Goal: Task Accomplishment & Management: Manage account settings

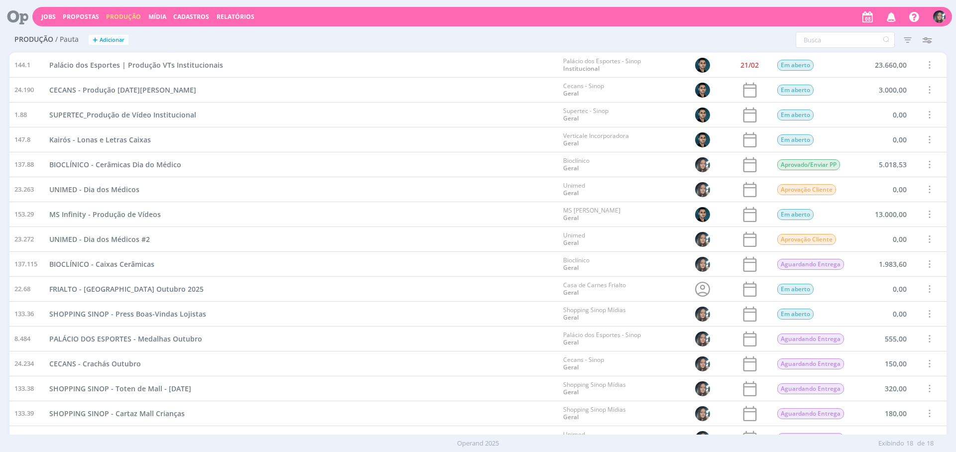
click at [198, 18] on span "Cadastros" at bounding box center [191, 16] width 36 height 8
click at [206, 34] on link "Clientes" at bounding box center [194, 33] width 84 height 15
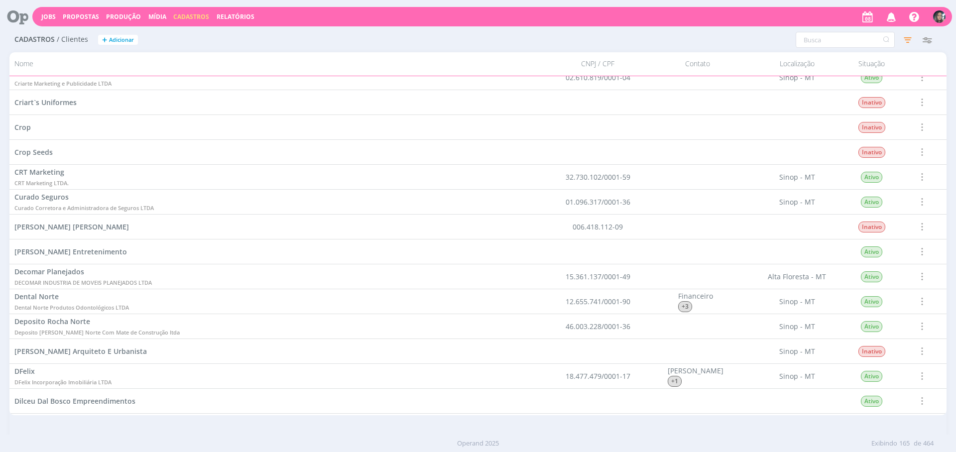
scroll to position [2737, 0]
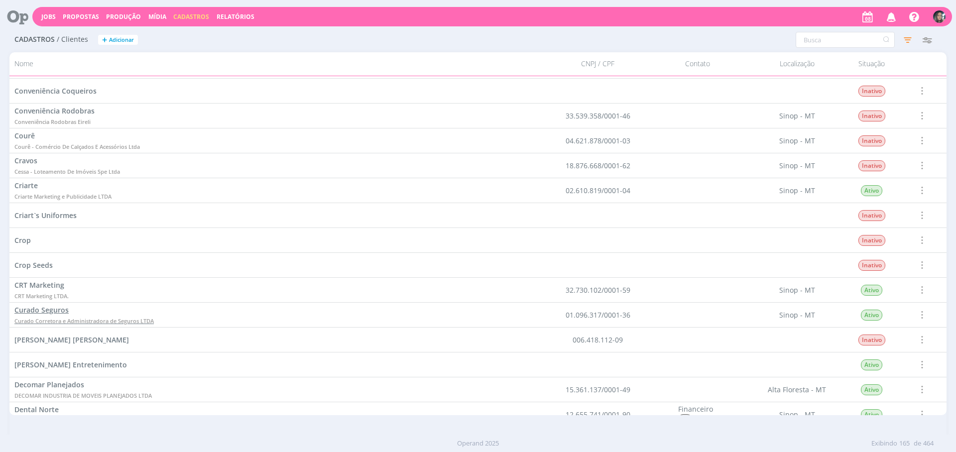
click at [66, 311] on span "Curado Seguros" at bounding box center [41, 309] width 54 height 9
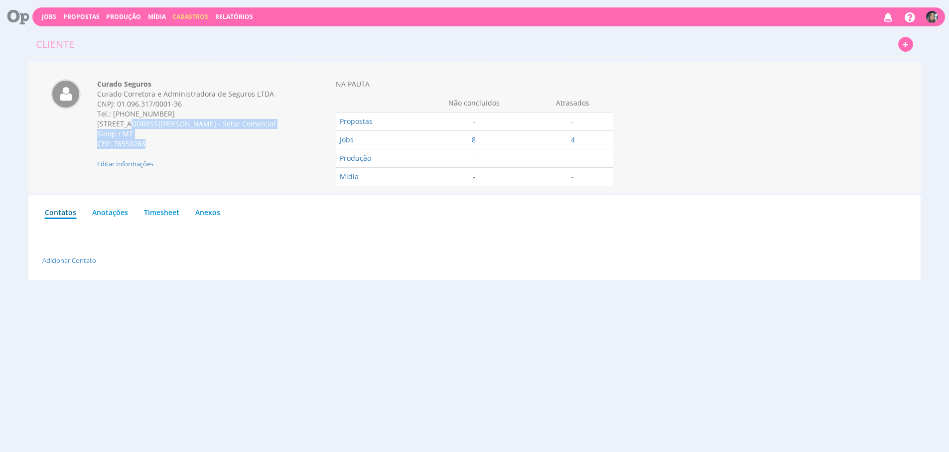
drag, startPoint x: 99, startPoint y: 123, endPoint x: 193, endPoint y: 158, distance: 100.6
click at [193, 158] on div "Curado Seguros Curado Corretora e Administradora de Seguros LTDA CNPJ: 01.096.3…" at bounding box center [194, 124] width 208 height 90
copy div "Avenida Governador Júlio Campos , 1124 - Setor Comercial Sinop / MT CEP: 785502…"
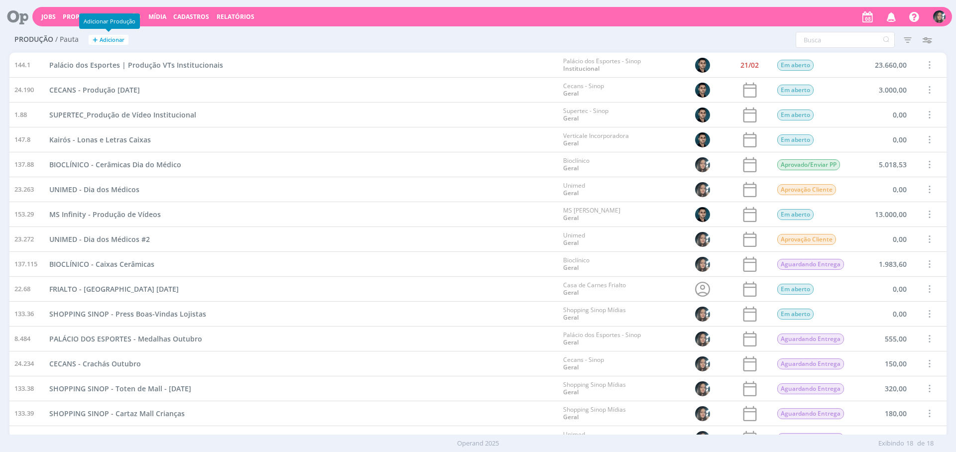
click at [115, 41] on span "Adicionar" at bounding box center [112, 40] width 25 height 6
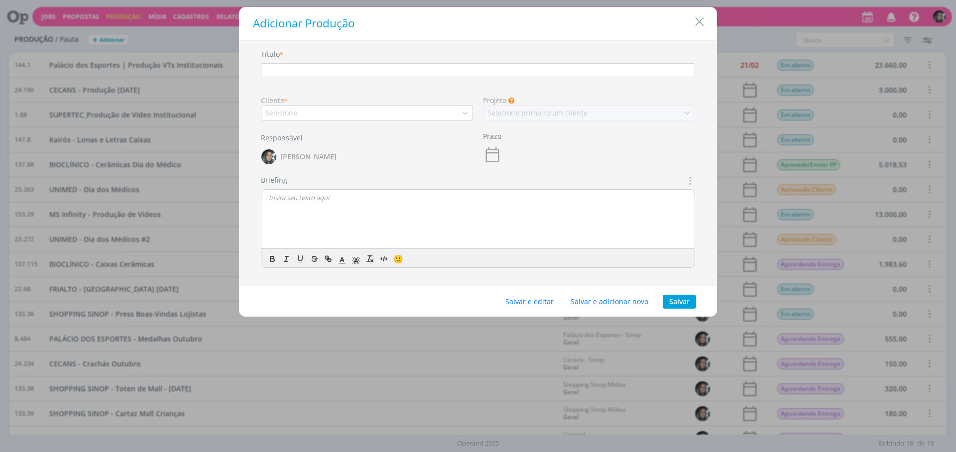
drag, startPoint x: 700, startPoint y: 17, endPoint x: 126, endPoint y: 221, distance: 609.2
click at [700, 17] on icon "Close" at bounding box center [699, 21] width 15 height 15
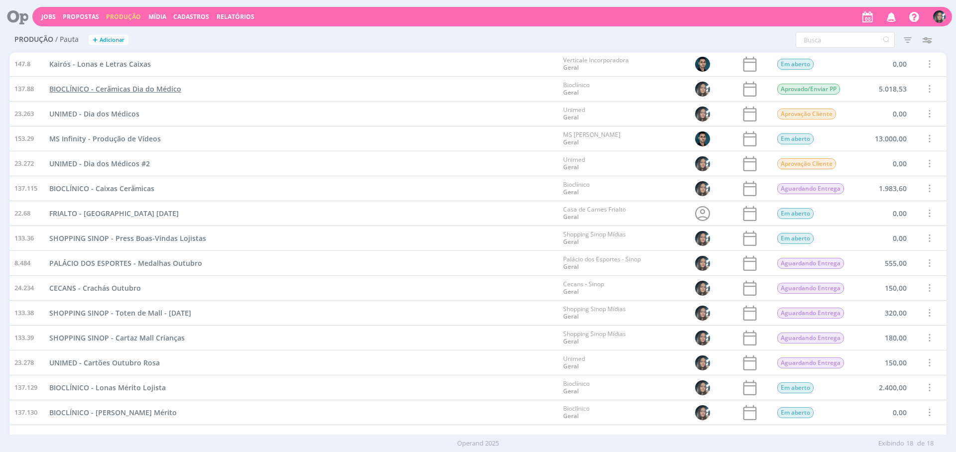
scroll to position [89, 0]
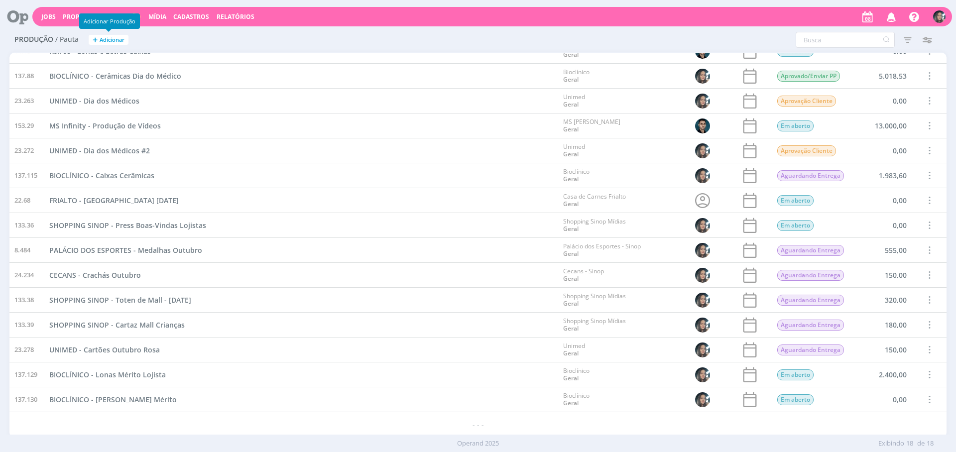
click at [99, 37] on button "+ Adicionar" at bounding box center [109, 40] width 40 height 10
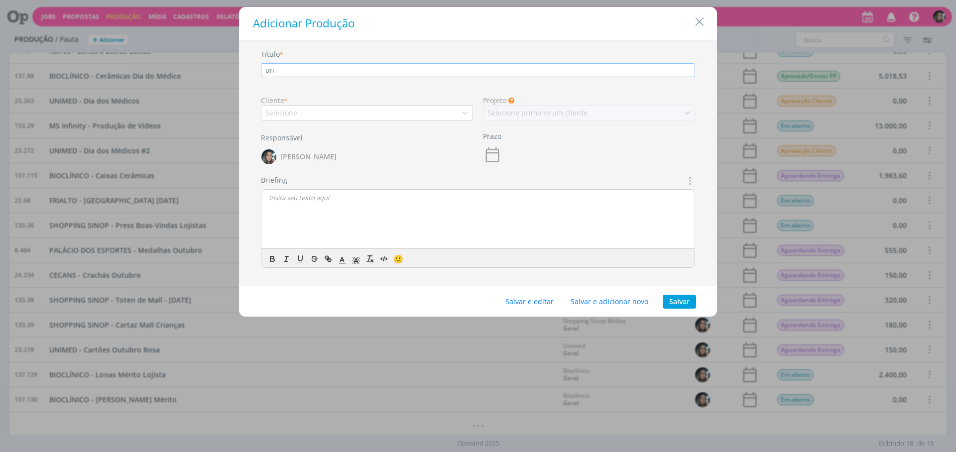
type input "u"
type input "UNIMED - Mural Outubro Rosa"
drag, startPoint x: 323, startPoint y: 103, endPoint x: 323, endPoint y: 108, distance: 5.5
click at [323, 103] on div "Cliente *" at bounding box center [367, 100] width 212 height 10
click at [323, 108] on div "Selecione" at bounding box center [367, 113] width 212 height 15
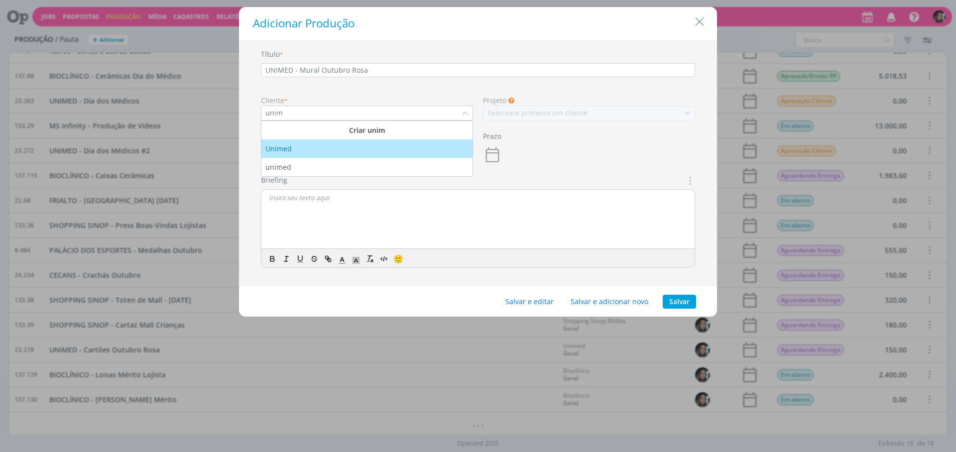
type input "unim"
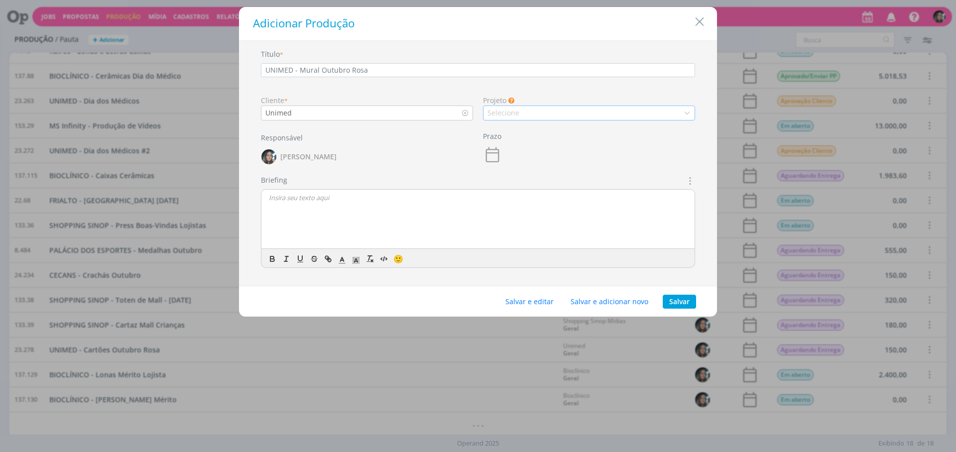
click at [531, 116] on div "Selecione" at bounding box center [589, 113] width 212 height 15
drag, startPoint x: 511, startPoint y: 132, endPoint x: 499, endPoint y: 198, distance: 66.3
click at [511, 132] on div "Geral" at bounding box center [589, 130] width 203 height 10
click at [523, 296] on button "Salvar e editar" at bounding box center [529, 302] width 61 height 14
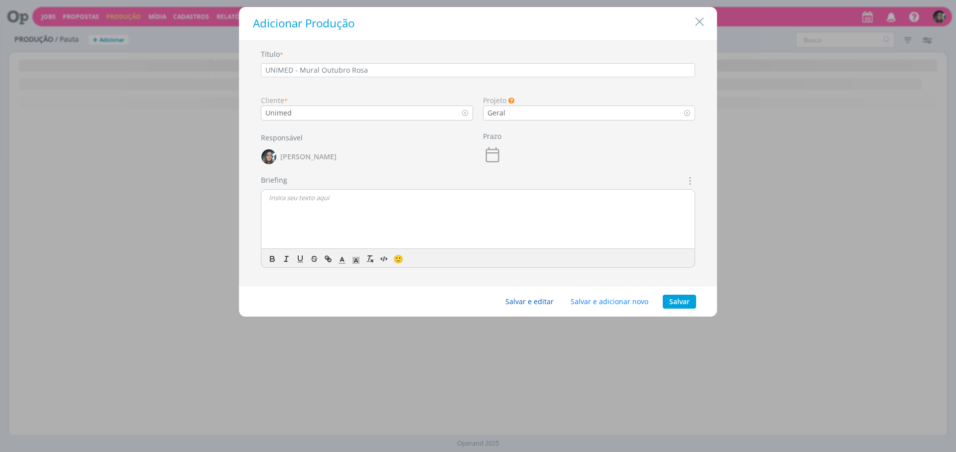
scroll to position [0, 0]
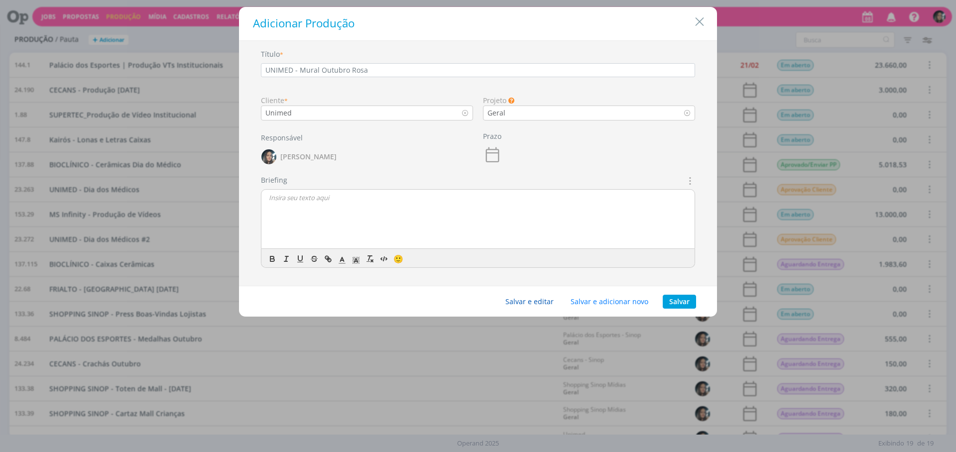
click at [534, 306] on button "Salvar e editar" at bounding box center [529, 302] width 61 height 14
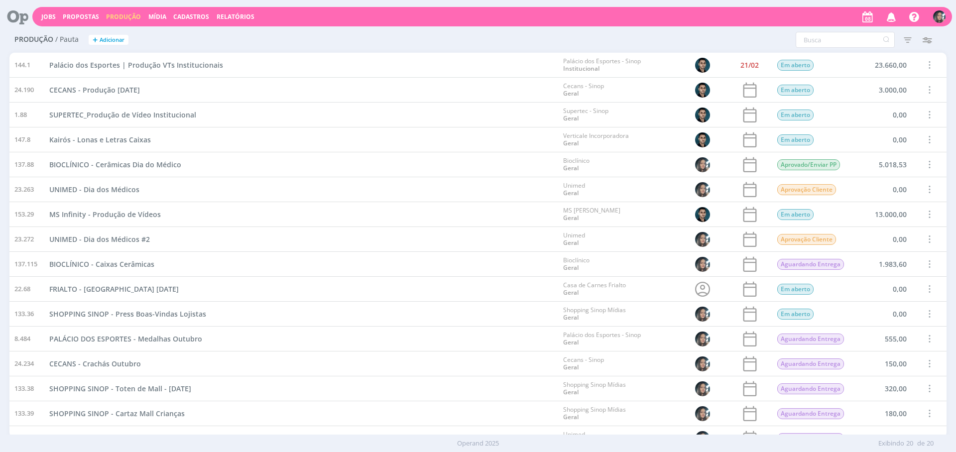
scroll to position [138, 0]
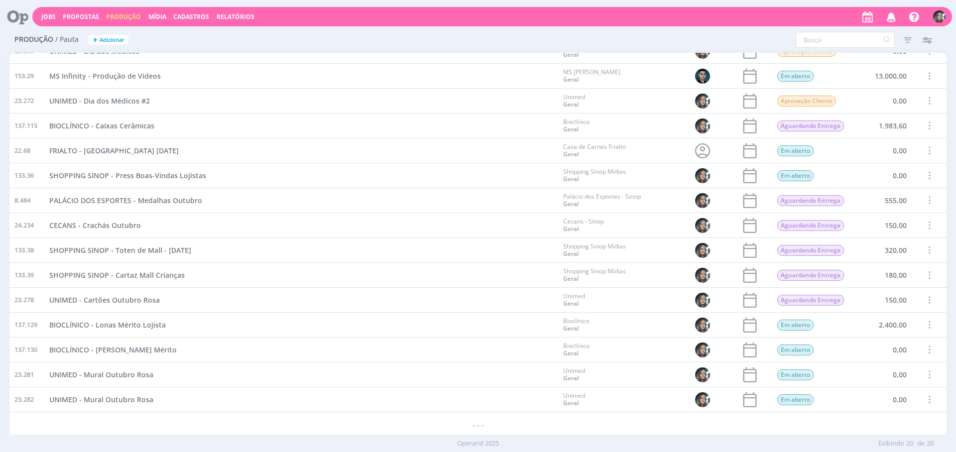
click at [927, 402] on span at bounding box center [929, 399] width 11 height 13
click at [869, 377] on div "Cancelar" at bounding box center [904, 379] width 99 height 14
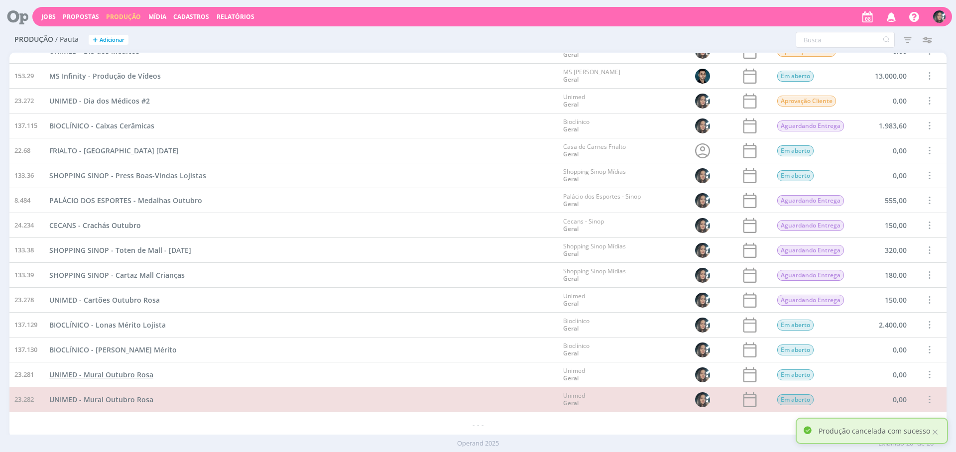
click at [135, 375] on span "UNIMED - Mural Outubro Rosa" at bounding box center [101, 374] width 104 height 9
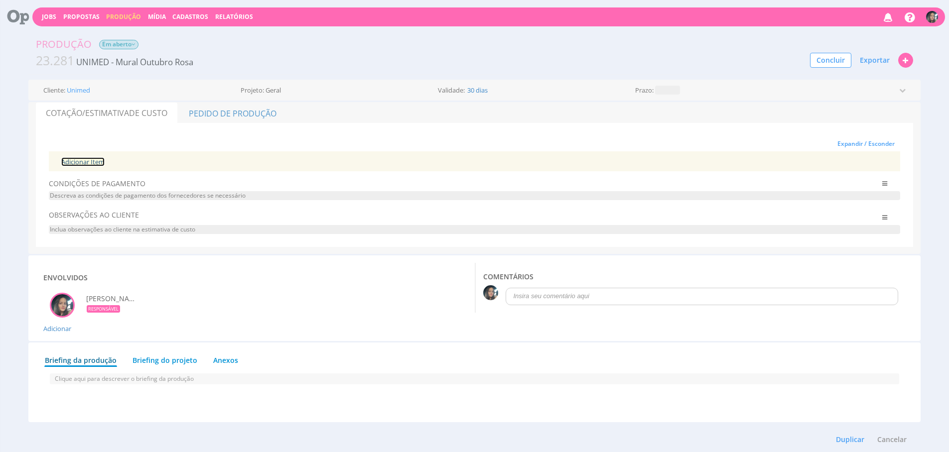
click at [82, 163] on link "Adicionar Item" at bounding box center [82, 161] width 43 height 9
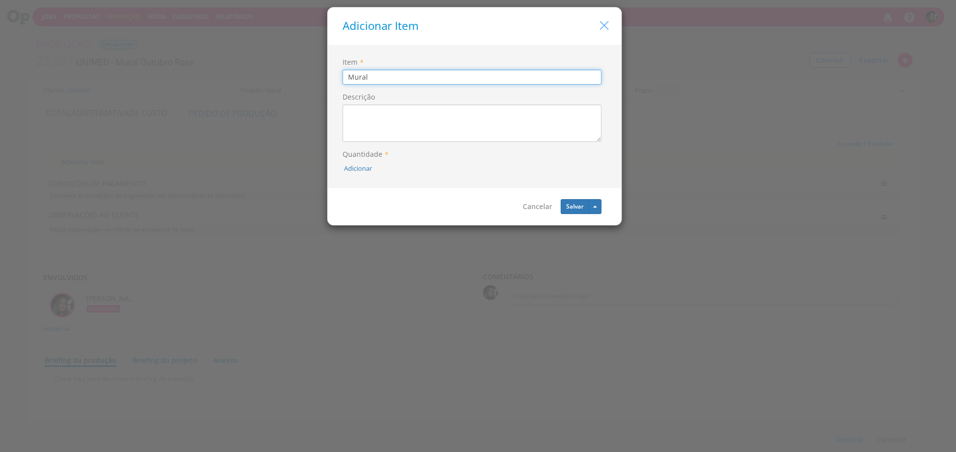
type input "Mural"
drag, startPoint x: 604, startPoint y: 25, endPoint x: 0, endPoint y: 87, distance: 606.8
click at [604, 25] on icon "button" at bounding box center [604, 25] width 14 height 14
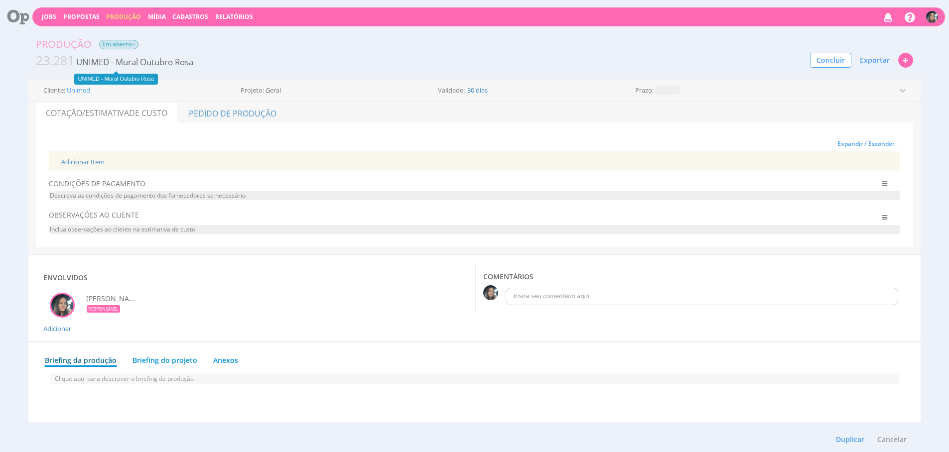
click at [130, 58] on span "23.281 UNIMED - Mural Outubro Rosa" at bounding box center [114, 61] width 157 height 18
click at [127, 64] on span "UNIMED - Mural Outubro Rosa" at bounding box center [134, 61] width 117 height 11
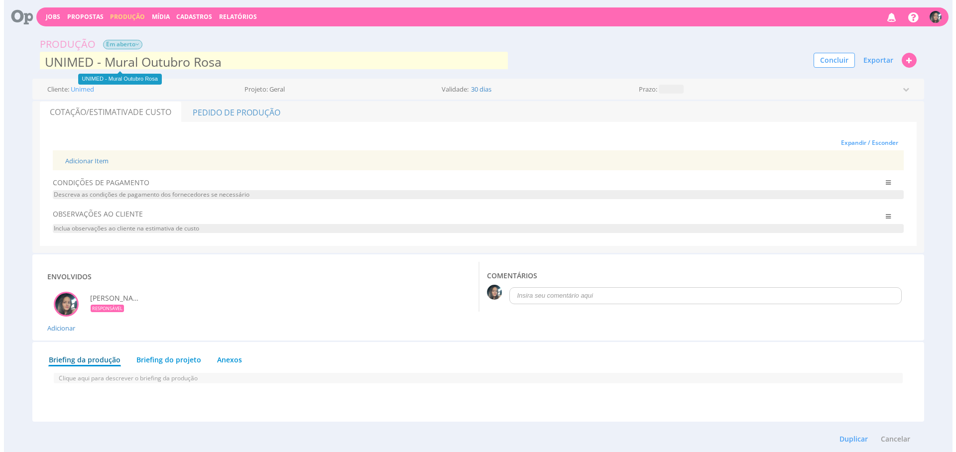
scroll to position [1, 0]
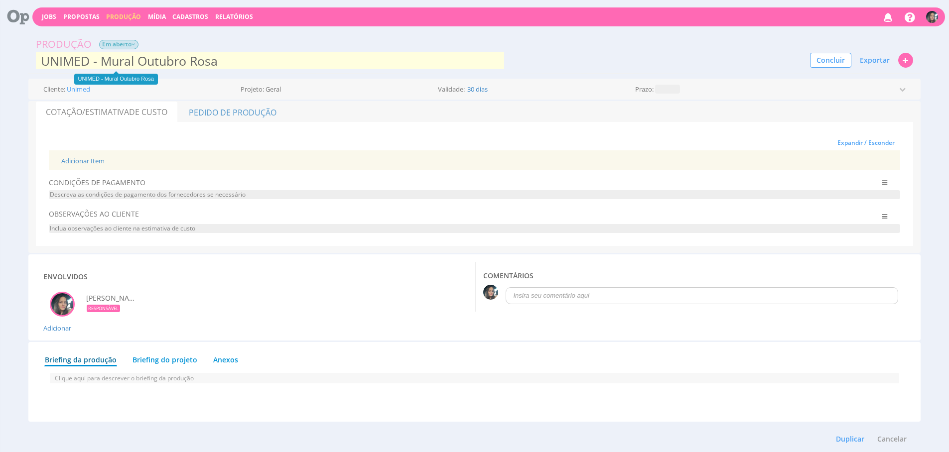
click at [103, 60] on input "UNIMED - Mural Outubro Rosa" at bounding box center [270, 61] width 468 height 20
type input "UNIMED - Flores Mural Outubro Rosa"
click at [162, 158] on div "Adicionar Item" at bounding box center [474, 160] width 841 height 20
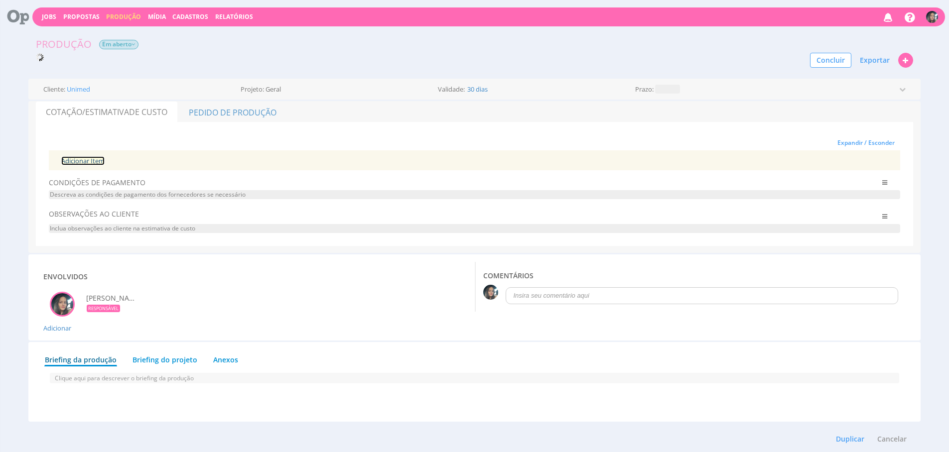
click at [96, 159] on link "Adicionar Item" at bounding box center [82, 160] width 43 height 9
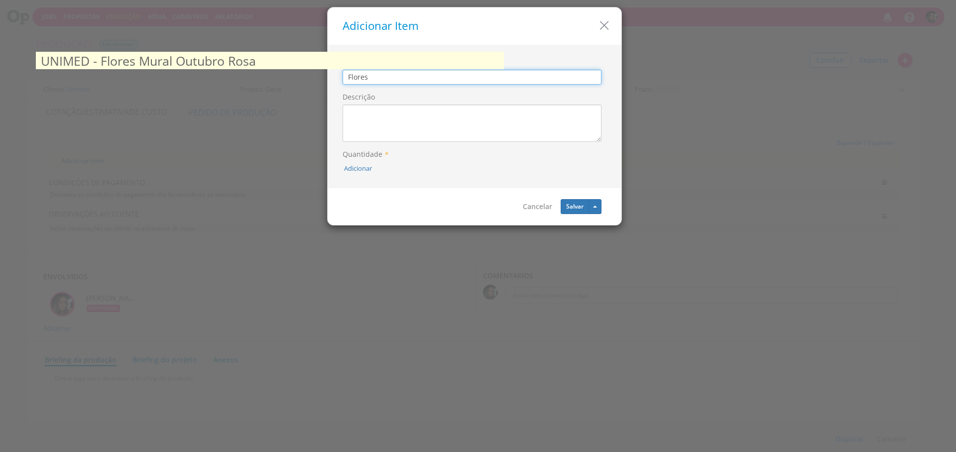
type input "Flores"
click at [418, 111] on textarea "Descrição" at bounding box center [472, 123] width 259 height 37
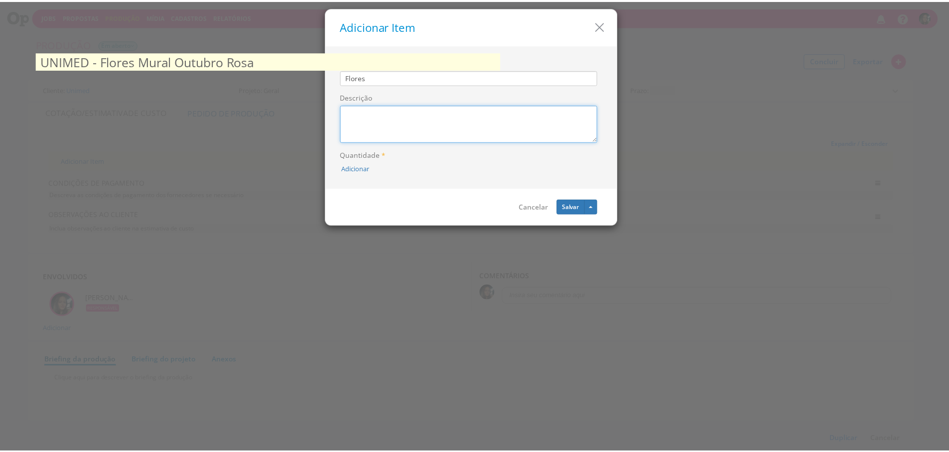
scroll to position [0, 0]
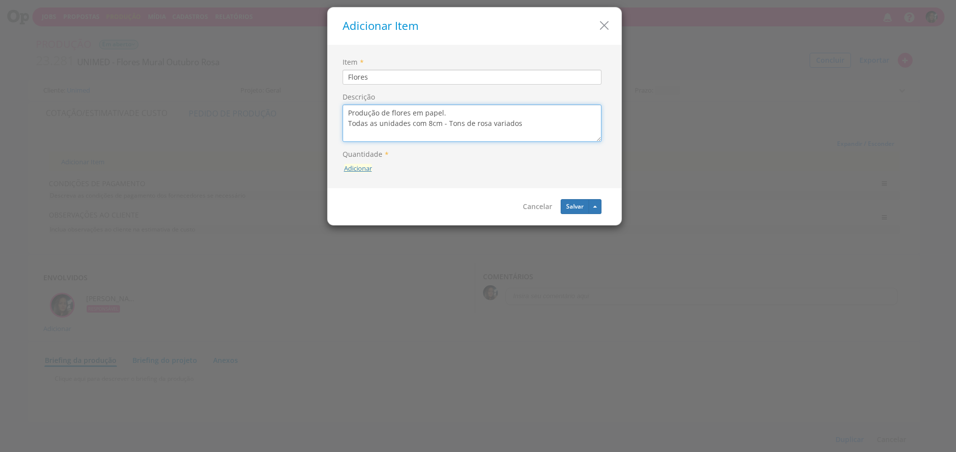
type textarea "Produção de flores em papel. Todas as unidades com 8cm - Tons de rosa variados"
click at [356, 169] on button "Adicionar" at bounding box center [358, 168] width 28 height 9
type input "20"
click at [371, 143] on icon "submit" at bounding box center [372, 145] width 6 height 6
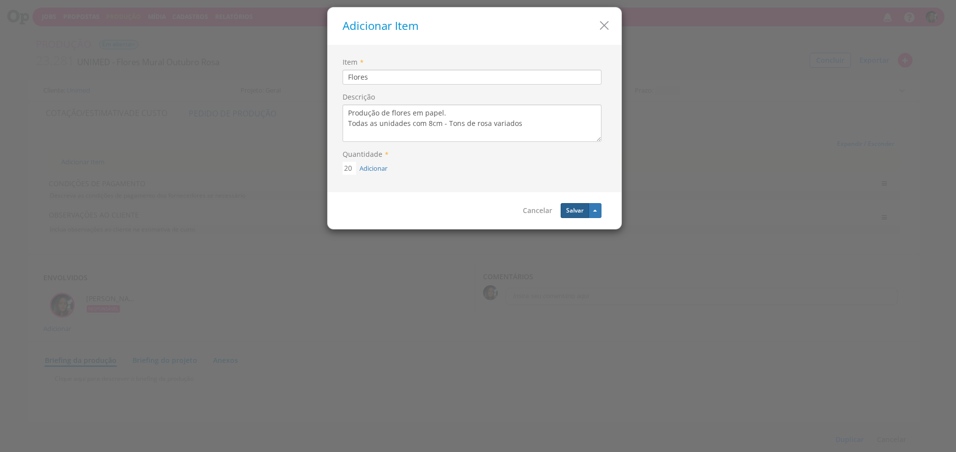
click at [580, 211] on button "Salvar" at bounding box center [575, 210] width 28 height 15
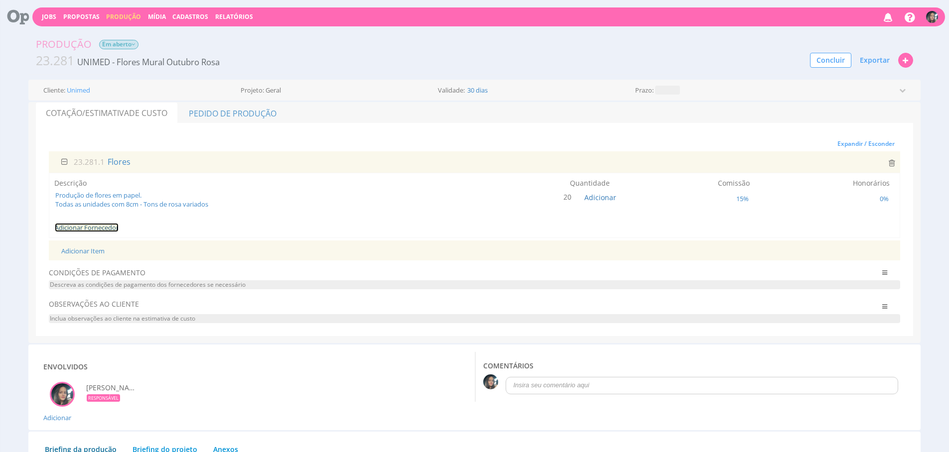
click at [89, 226] on link "Adicionar Fornecedor" at bounding box center [87, 227] width 64 height 9
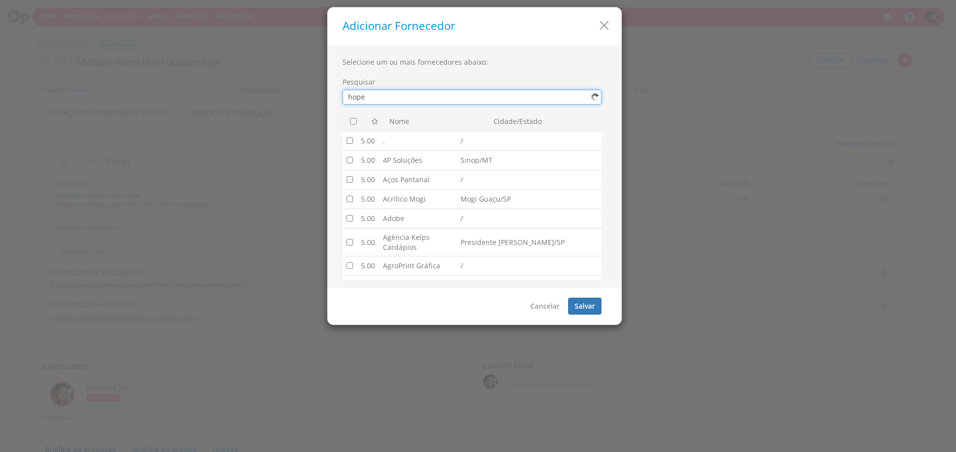
type input "hope"
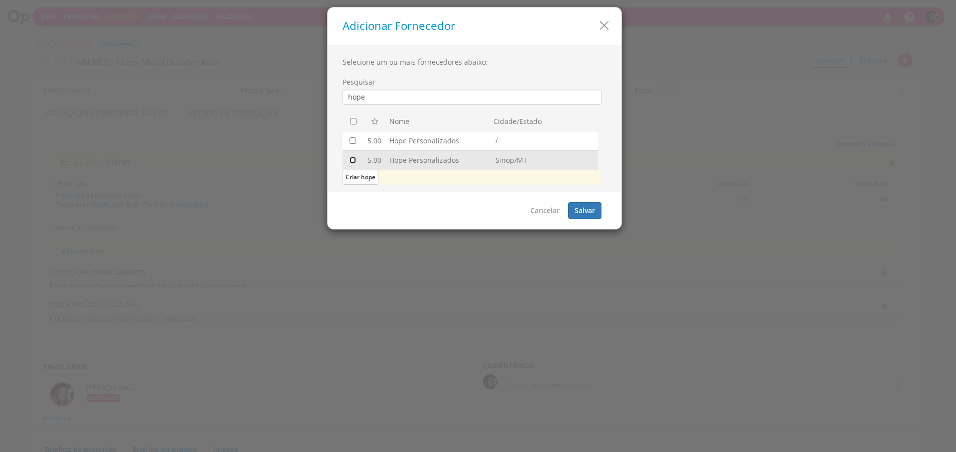
click at [352, 160] on input "checkbox" at bounding box center [353, 160] width 6 height 6
checkbox input "true"
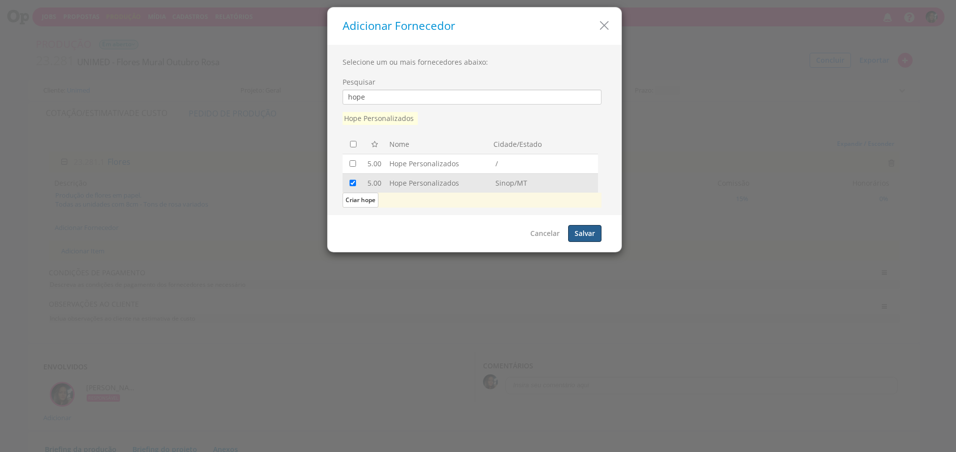
click at [597, 227] on button "Salvar" at bounding box center [584, 233] width 33 height 17
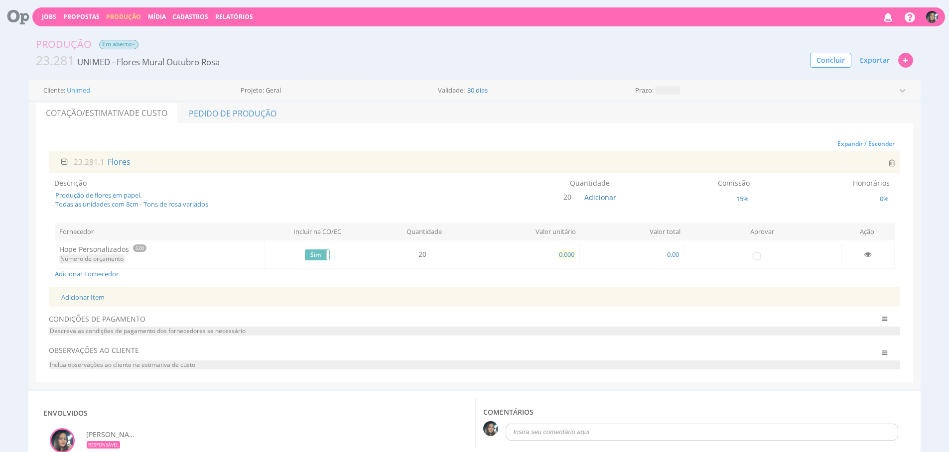
click at [568, 255] on span "0,000" at bounding box center [566, 254] width 17 height 9
type input "3,500"
click at [737, 198] on span "15%" at bounding box center [742, 198] width 14 height 9
click at [742, 177] on input "15" at bounding box center [742, 176] width 40 height 15
type input "1"
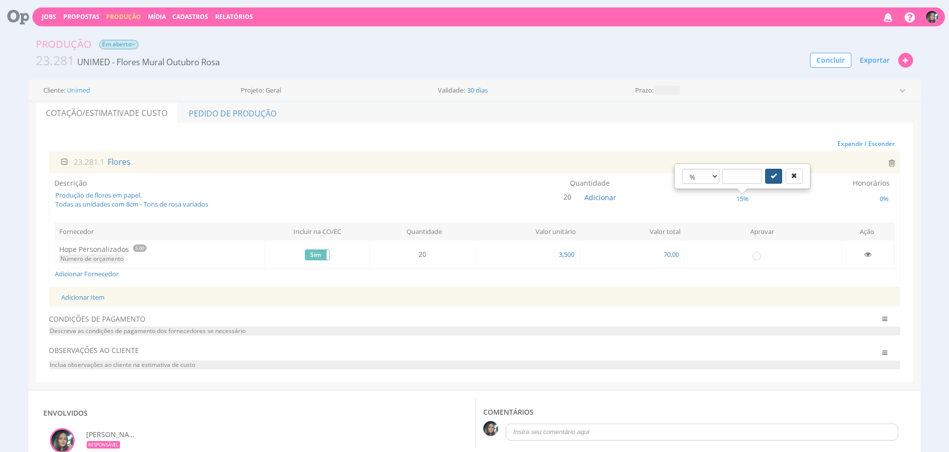
click at [768, 180] on button "submit" at bounding box center [773, 176] width 17 height 15
click at [760, 257] on input "radio" at bounding box center [757, 256] width 10 height 10
radio input "true"
click at [190, 113] on link "Pedido de Produção" at bounding box center [232, 113] width 109 height 21
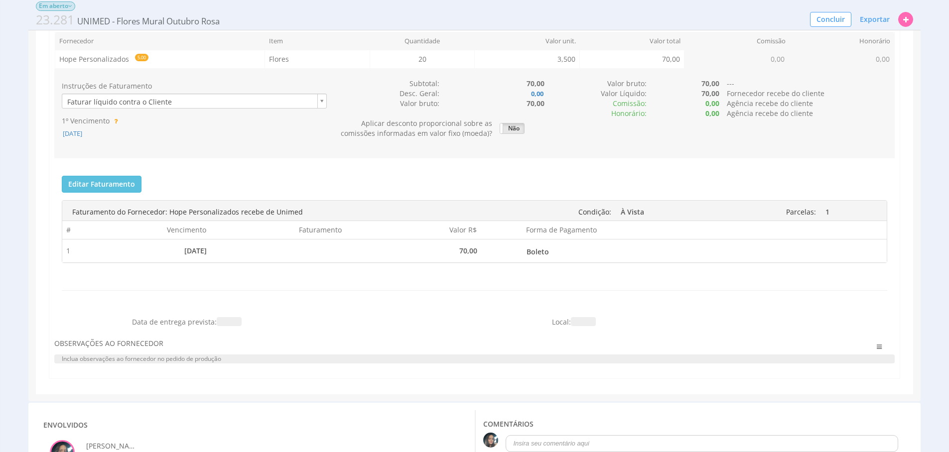
scroll to position [137, 0]
click at [83, 130] on span "[DATE]" at bounding box center [72, 132] width 21 height 9
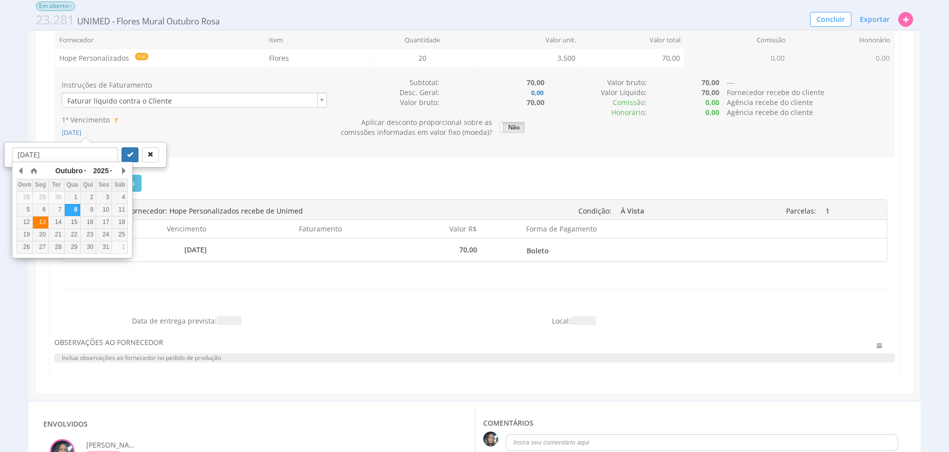
click at [44, 224] on div "13" at bounding box center [40, 222] width 15 height 8
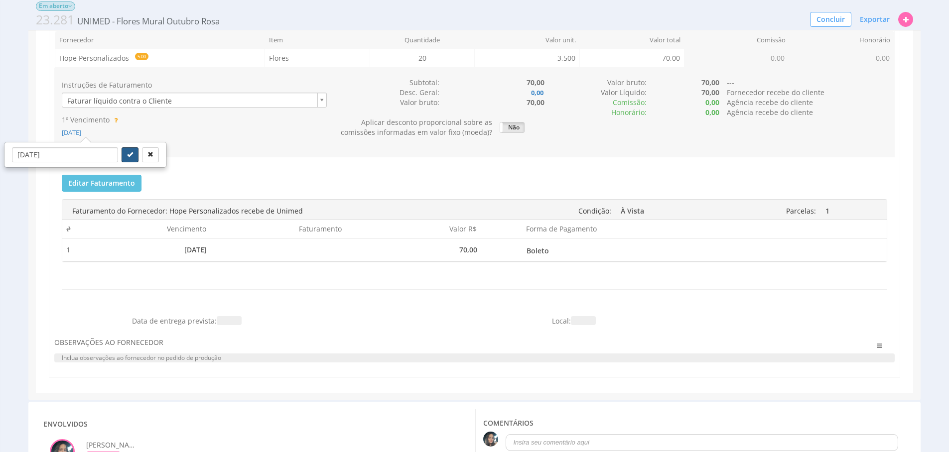
drag, startPoint x: 118, startPoint y: 156, endPoint x: 140, endPoint y: 145, distance: 24.7
click at [127, 156] on icon "submit" at bounding box center [130, 154] width 6 height 6
type input "13/10/2025"
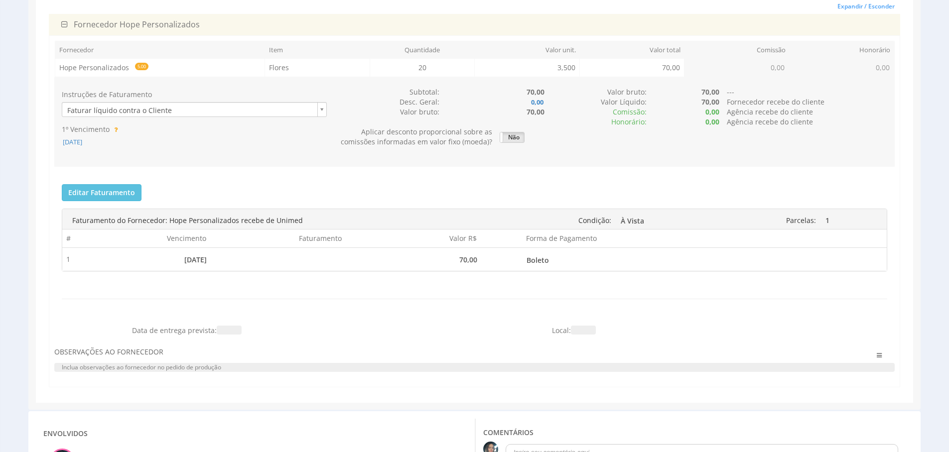
scroll to position [0, 0]
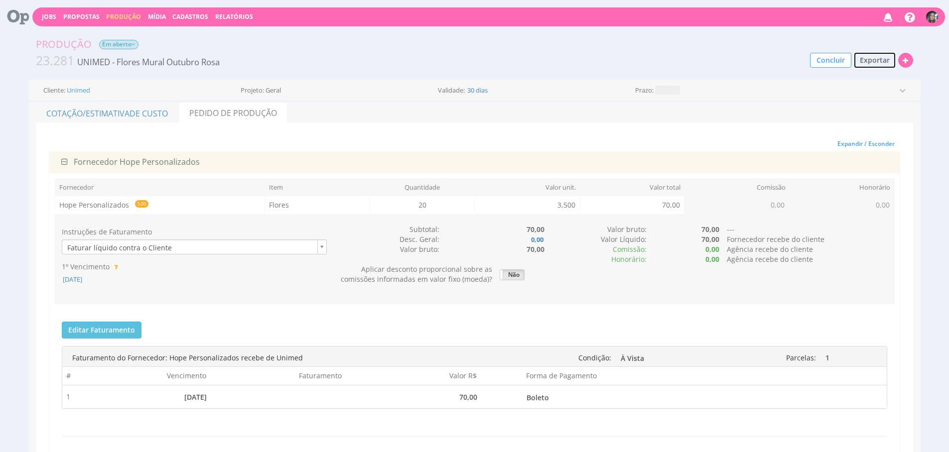
click at [878, 56] on span "Exportar" at bounding box center [875, 59] width 30 height 9
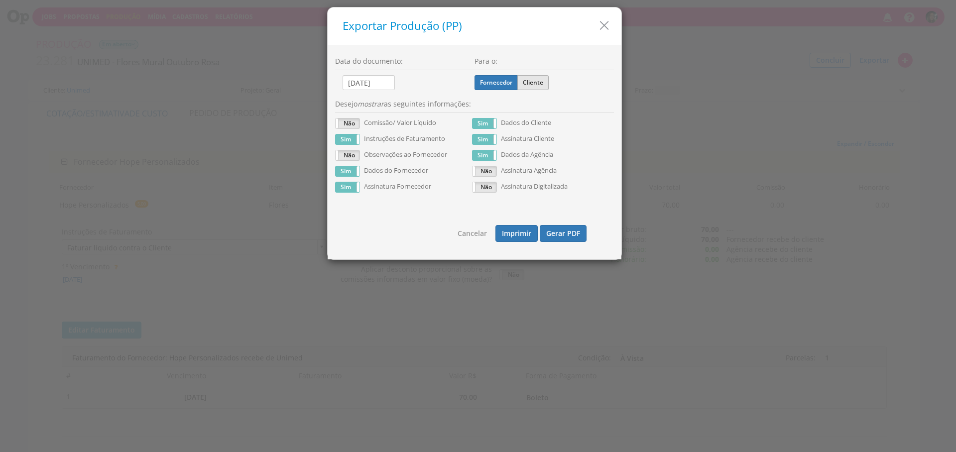
click at [533, 82] on label "Cliente" at bounding box center [533, 82] width 31 height 15
click at [0, 0] on input "Cliente" at bounding box center [0, 0] width 0 height 0
click at [566, 236] on button "Gerar PDF" at bounding box center [563, 233] width 47 height 17
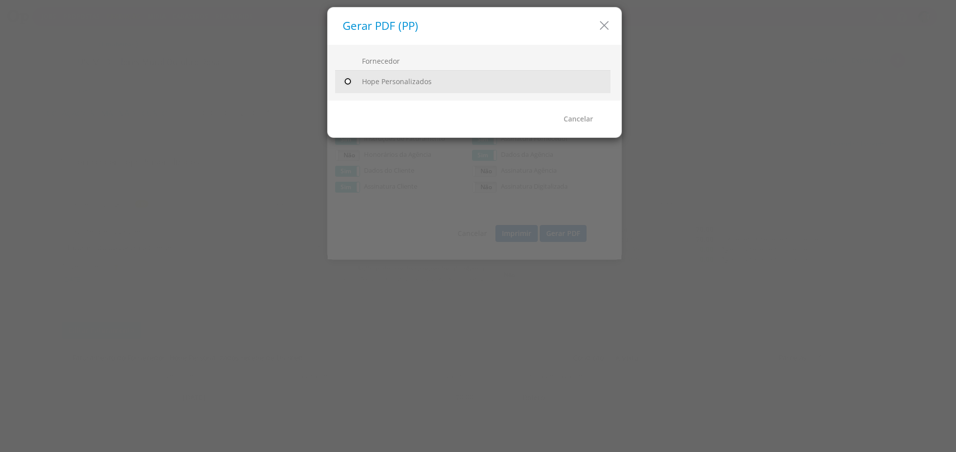
click at [347, 84] on input "radio" at bounding box center [348, 82] width 10 height 10
radio input "true"
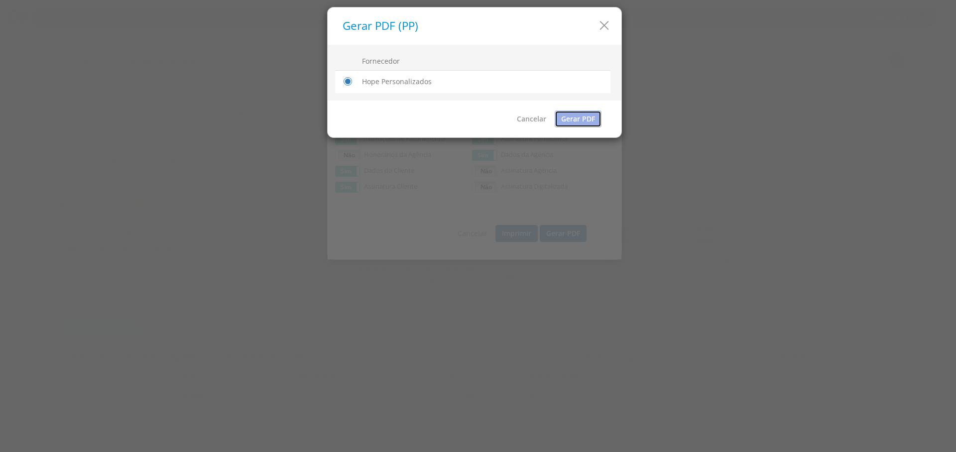
click at [575, 125] on link "Gerar PDF" at bounding box center [578, 119] width 47 height 17
click at [608, 28] on icon "button" at bounding box center [604, 25] width 14 height 14
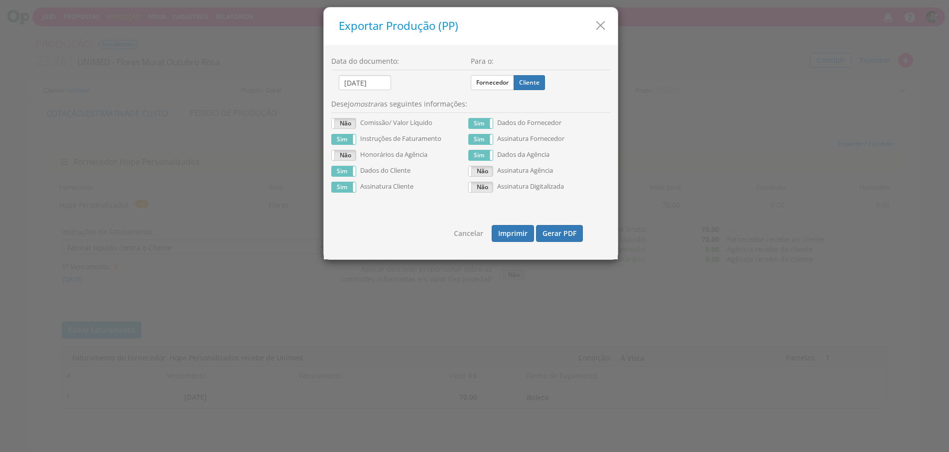
click at [608, 28] on h5 "Exportar Produção (PP)" at bounding box center [474, 26] width 271 height 12
drag, startPoint x: 597, startPoint y: 28, endPoint x: 438, endPoint y: 43, distance: 159.6
click at [597, 27] on icon "button" at bounding box center [600, 25] width 14 height 14
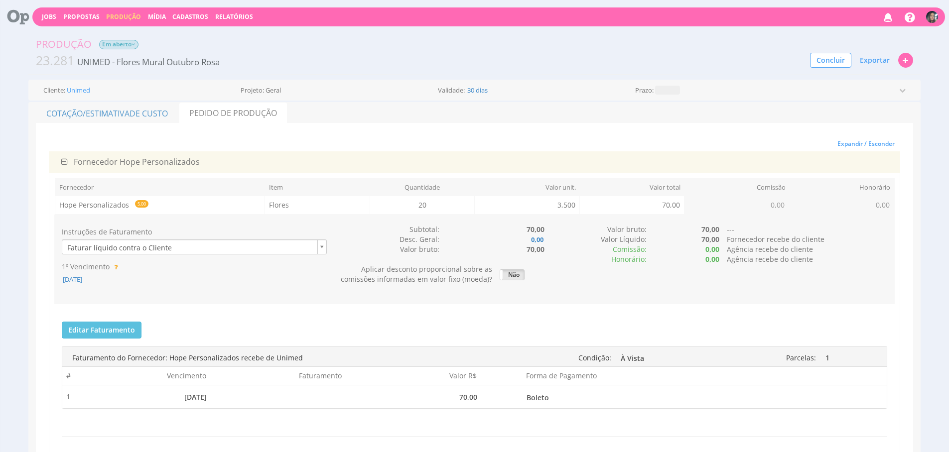
click at [130, 45] on span "Em aberto" at bounding box center [118, 44] width 39 height 9
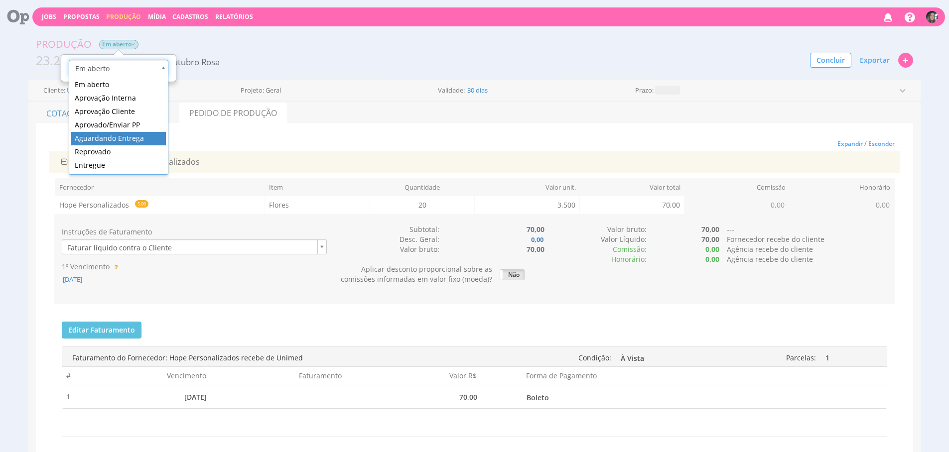
scroll to position [0, 3]
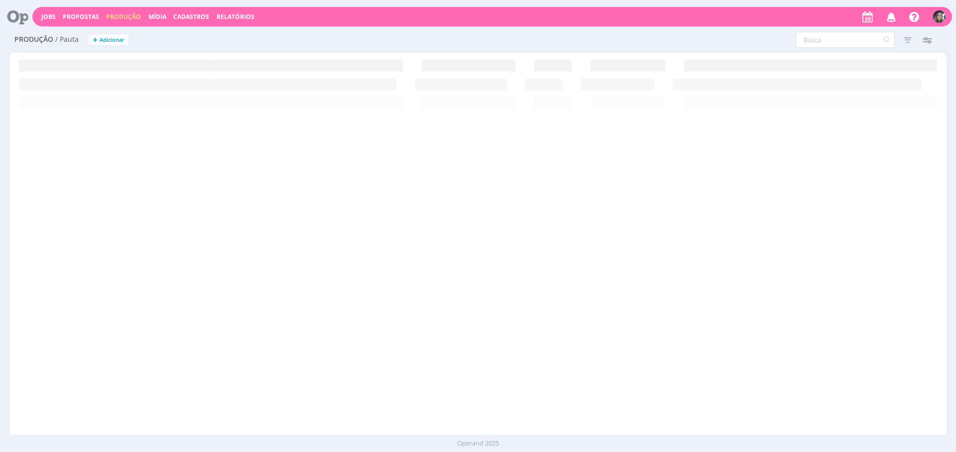
click at [201, 19] on span "Cadastros" at bounding box center [191, 16] width 36 height 8
click at [198, 29] on link "Clientes" at bounding box center [194, 33] width 84 height 15
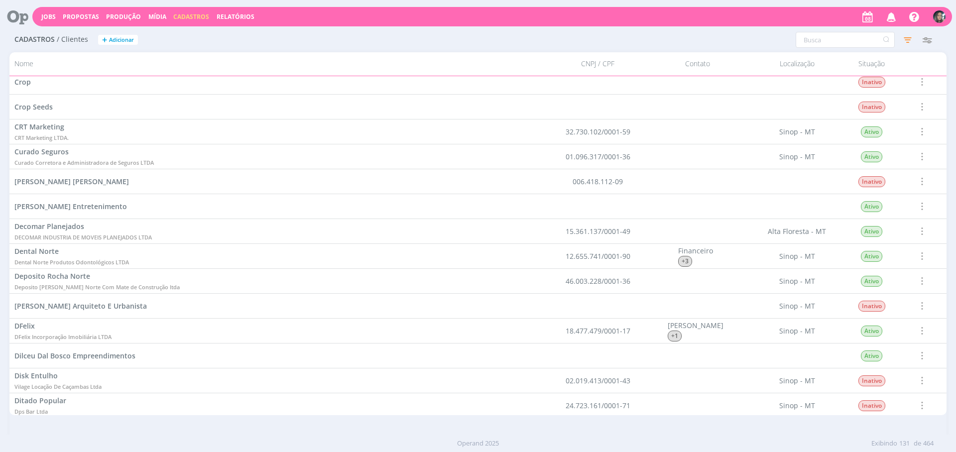
scroll to position [2810, 0]
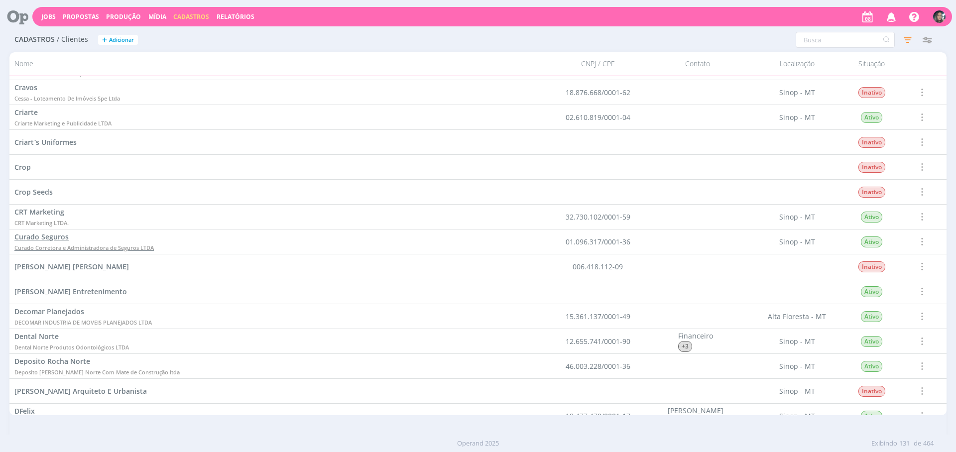
click at [68, 249] on span "Curado Corretora e Administradora de Seguros LTDA" at bounding box center [83, 247] width 139 height 7
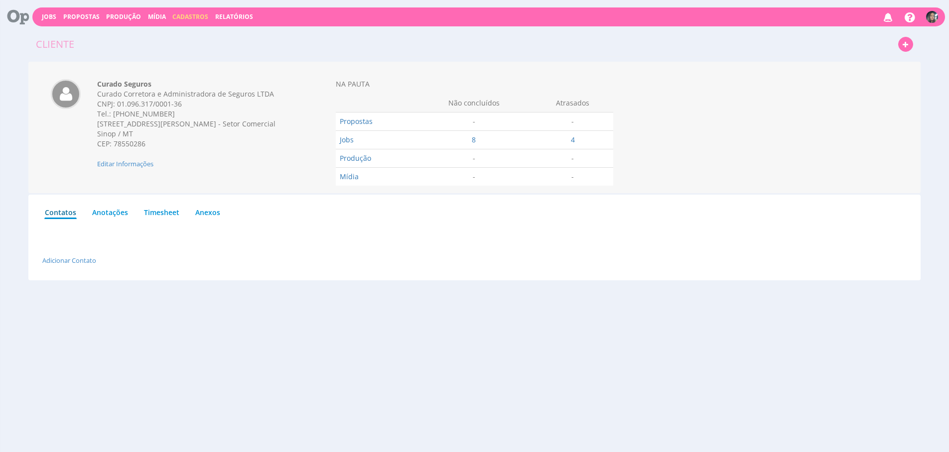
drag, startPoint x: 95, startPoint y: 91, endPoint x: 169, endPoint y: 148, distance: 93.8
click at [169, 148] on div "Curado Seguros Curado Corretora e Administradora de Seguros LTDA CNPJ: 01.096.3…" at bounding box center [194, 124] width 208 height 90
copy div "Curado Corretora e Administradora de Seguros LTDA CNPJ: 01.096.317/0001-36 Tel.…"
drag, startPoint x: 458, startPoint y: 193, endPoint x: 520, endPoint y: 140, distance: 81.6
click at [456, 192] on div "Cliente Job Proposta Produção Mídia Curado Seguros Curado Corretora e Administr…" at bounding box center [474, 154] width 949 height 255
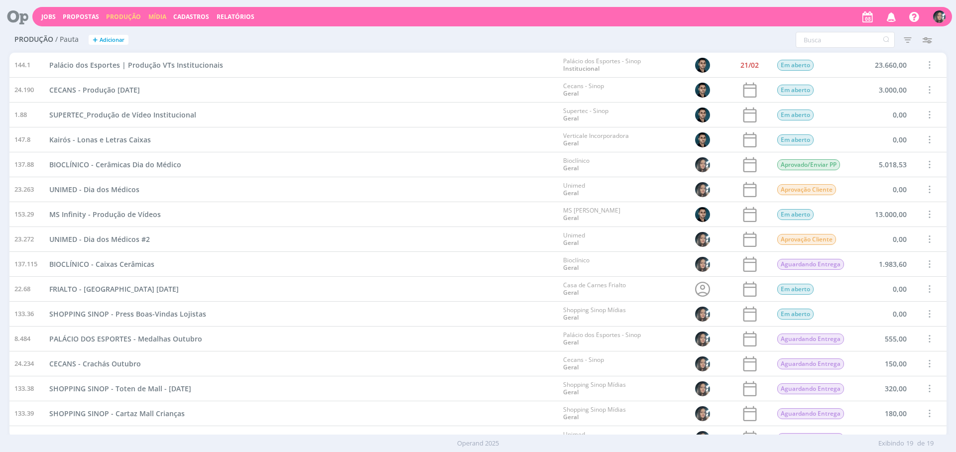
click at [154, 12] on link "Mídia" at bounding box center [157, 16] width 18 height 8
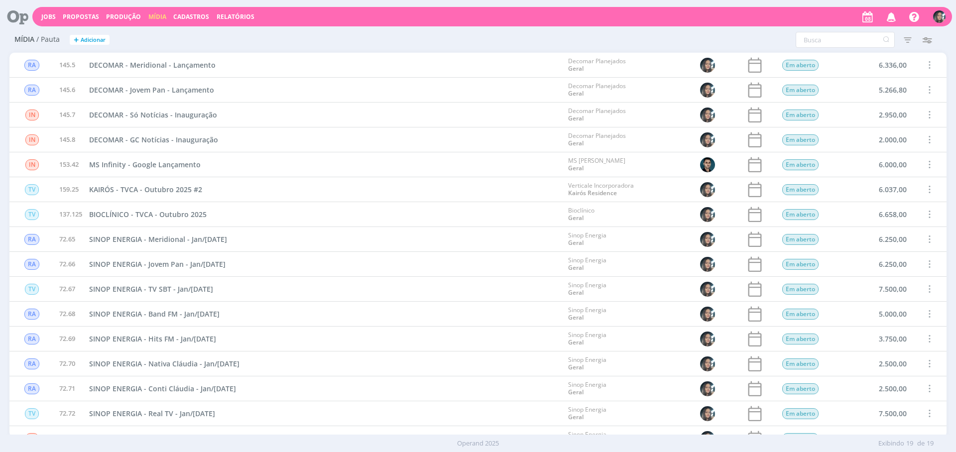
scroll to position [114, 0]
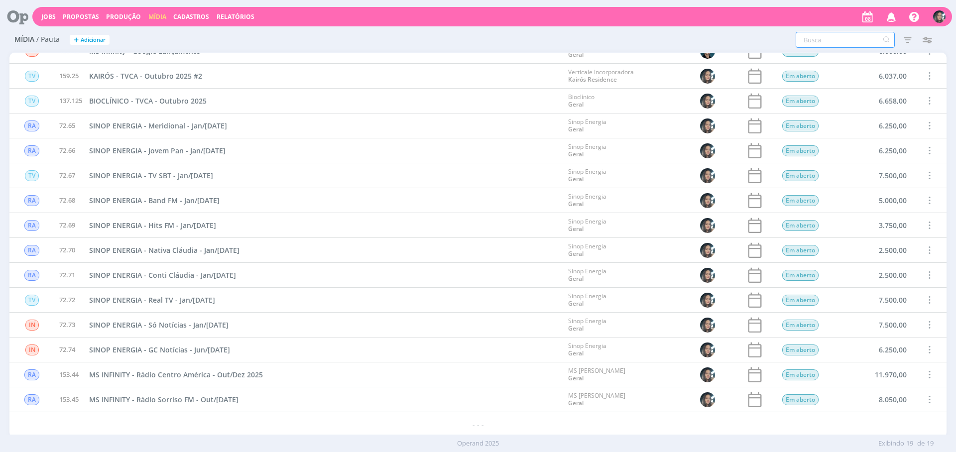
click at [845, 41] on input "text" at bounding box center [845, 40] width 99 height 16
type input "sinop energia"
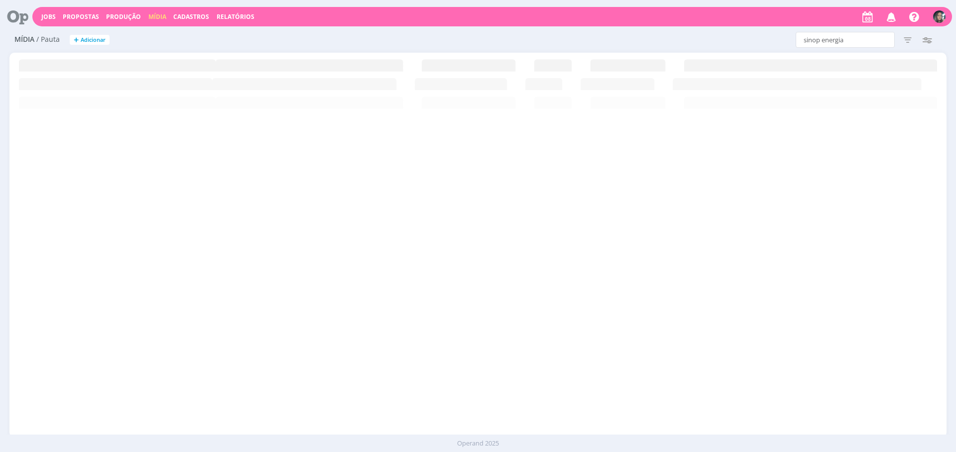
scroll to position [0, 0]
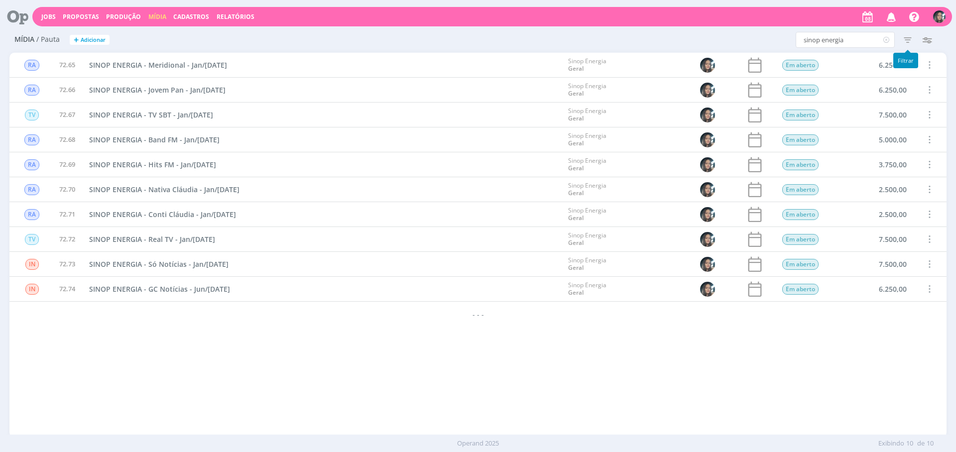
click at [906, 41] on icon "button" at bounding box center [908, 40] width 18 height 18
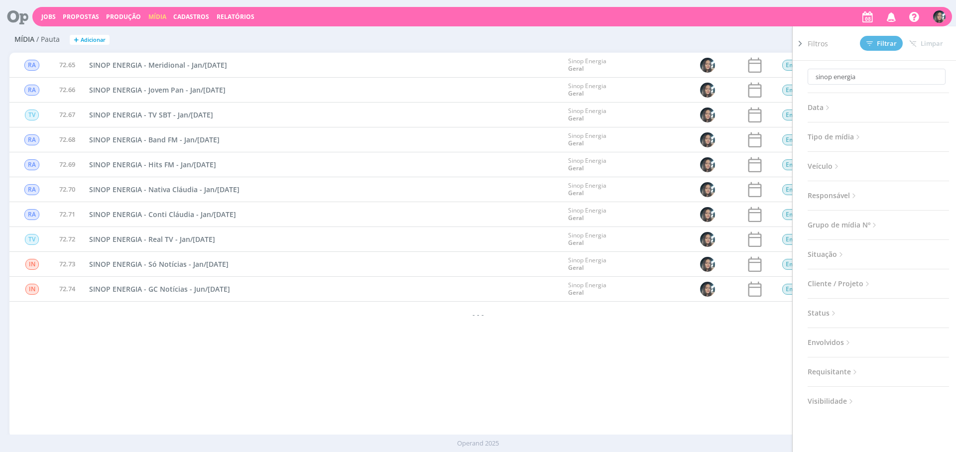
click at [835, 254] on span "Situação" at bounding box center [827, 254] width 38 height 13
drag, startPoint x: 872, startPoint y: 278, endPoint x: 858, endPoint y: 125, distance: 154.1
click at [872, 278] on span at bounding box center [873, 281] width 20 height 10
click at [878, 42] on span "Filtrar" at bounding box center [882, 43] width 30 height 6
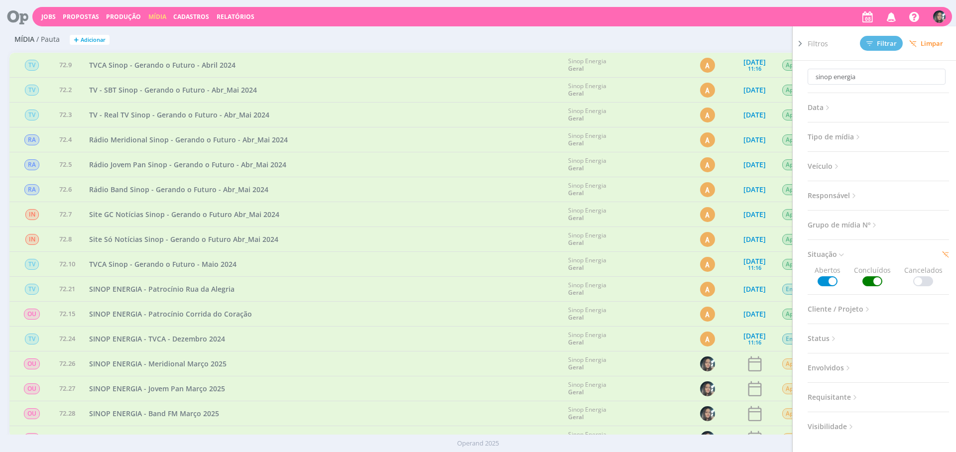
drag, startPoint x: 649, startPoint y: 427, endPoint x: 725, endPoint y: 424, distance: 76.2
click at [648, 427] on div "Sinop Energia Geral" at bounding box center [623, 438] width 120 height 24
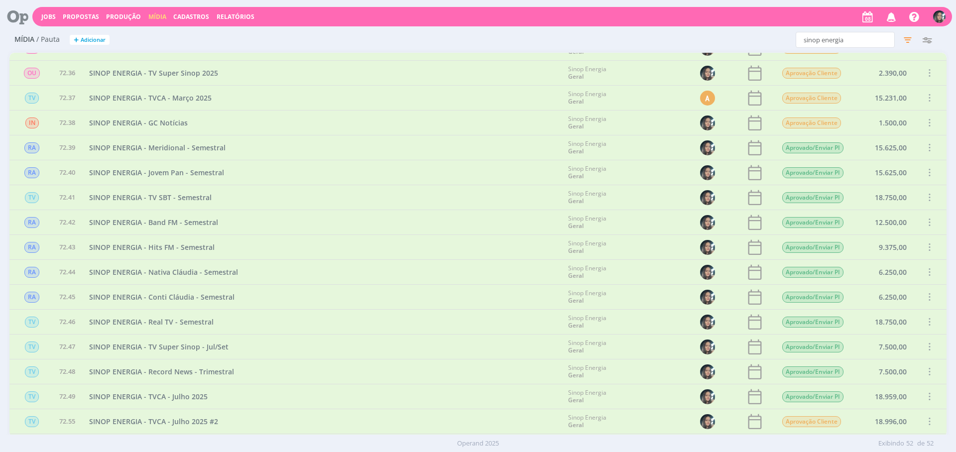
scroll to position [514, 0]
click at [209, 149] on span "SINOP ENERGIA - Meridional - Semestral" at bounding box center [157, 148] width 136 height 9
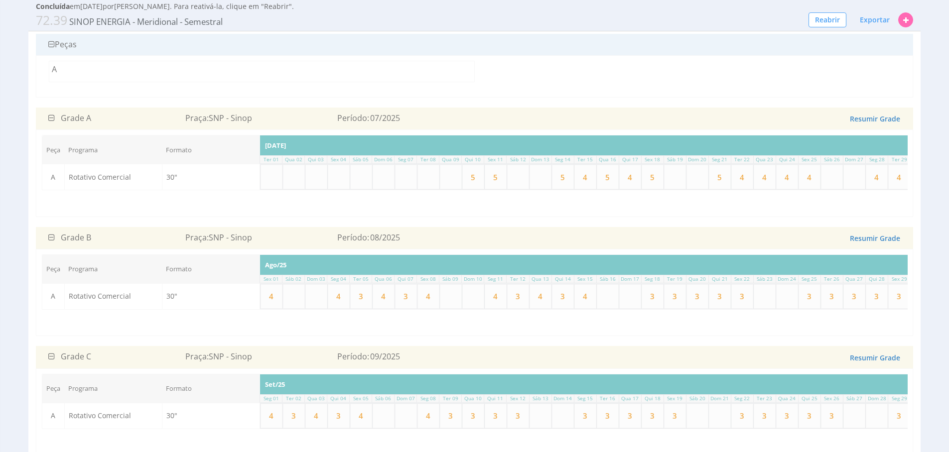
scroll to position [100, 0]
click at [819, 17] on button "Reabrir" at bounding box center [827, 19] width 38 height 15
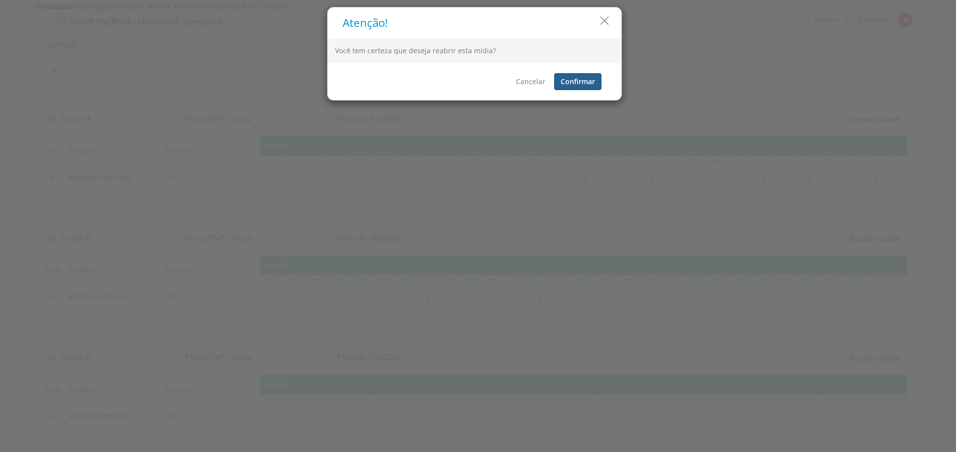
click at [557, 86] on button "Confirmar" at bounding box center [577, 81] width 47 height 17
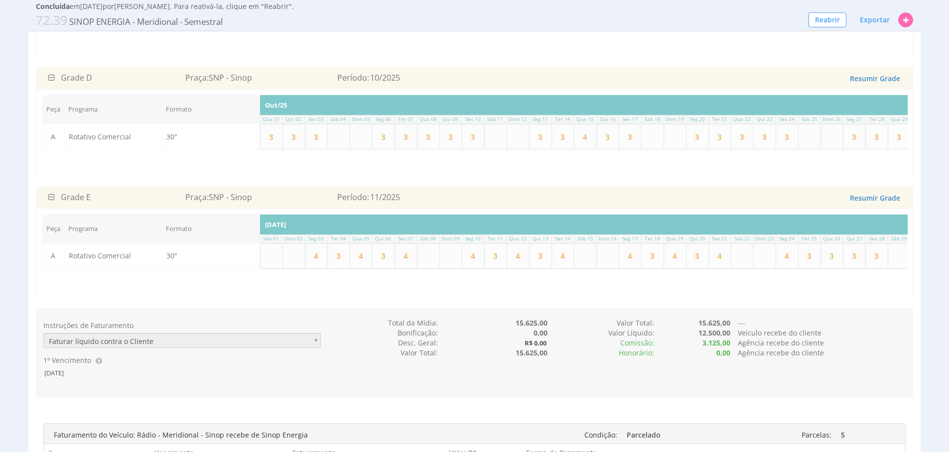
scroll to position [502, 0]
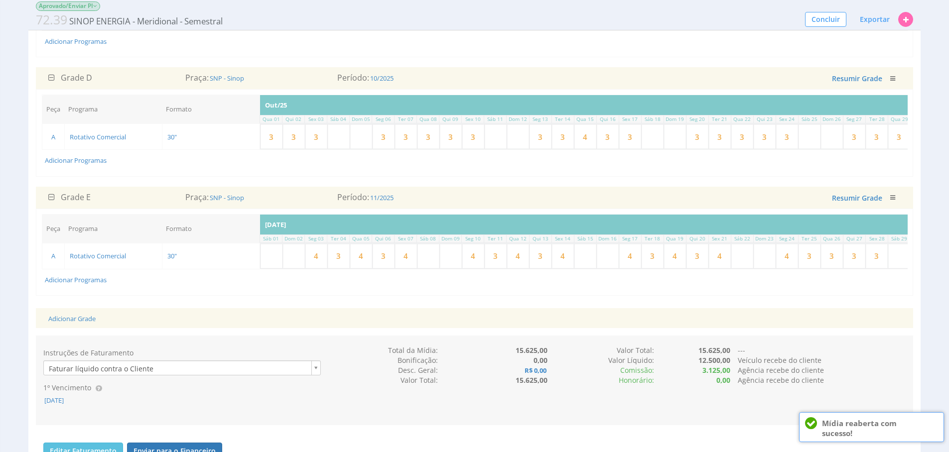
click at [893, 201] on icon "button" at bounding box center [892, 198] width 5 height 6
click at [844, 220] on link "Excluir" at bounding box center [860, 213] width 79 height 13
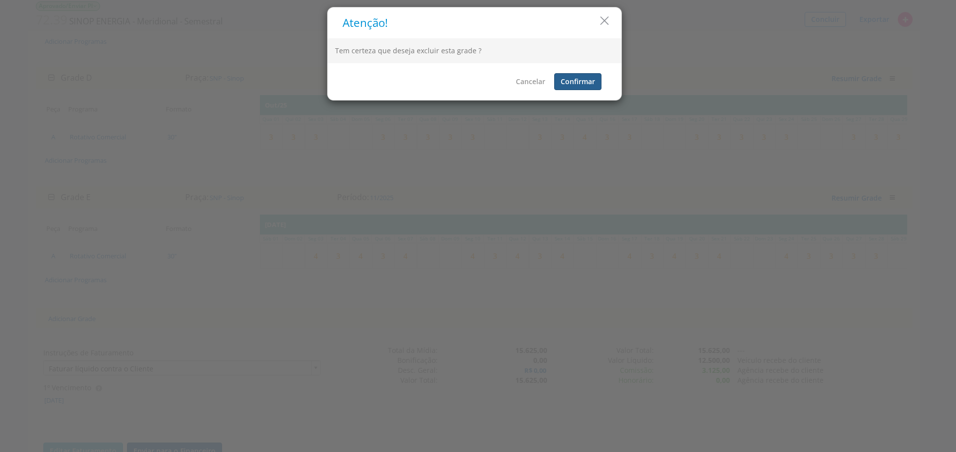
click at [585, 86] on button "Confirmar" at bounding box center [577, 81] width 47 height 17
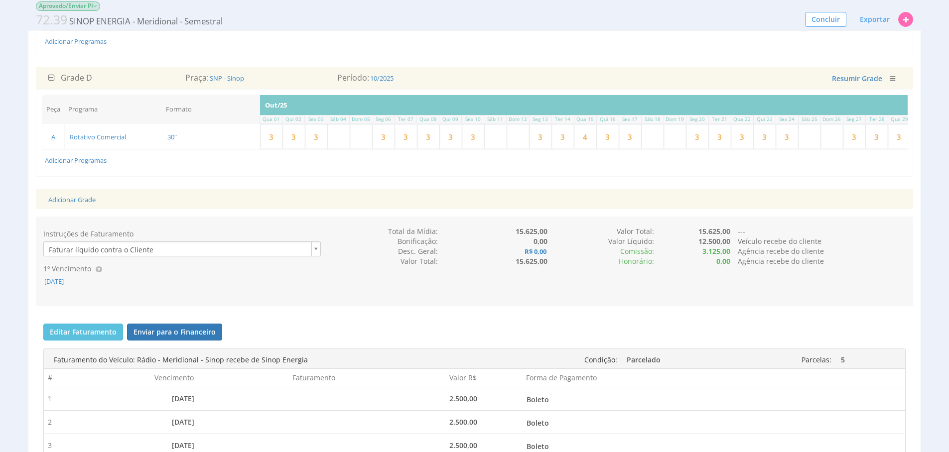
click at [385, 149] on input "3" at bounding box center [384, 137] width 22 height 24
click at [413, 149] on input "3" at bounding box center [406, 137] width 22 height 24
drag, startPoint x: 413, startPoint y: 153, endPoint x: 418, endPoint y: 154, distance: 5.6
click at [413, 149] on input "3" at bounding box center [406, 137] width 22 height 24
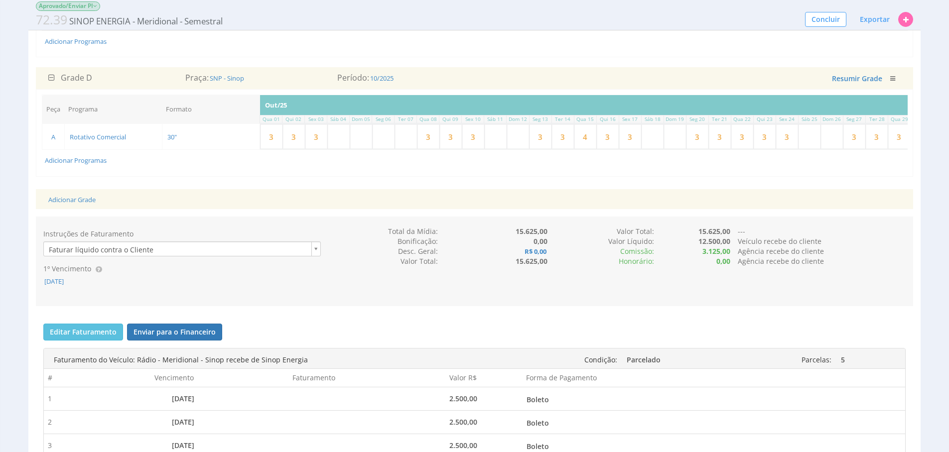
type input "3"
click at [419, 149] on input "3" at bounding box center [428, 137] width 22 height 24
drag, startPoint x: 419, startPoint y: 155, endPoint x: 445, endPoint y: 161, distance: 26.1
click at [419, 149] on input "3" at bounding box center [428, 137] width 22 height 24
type input "3"
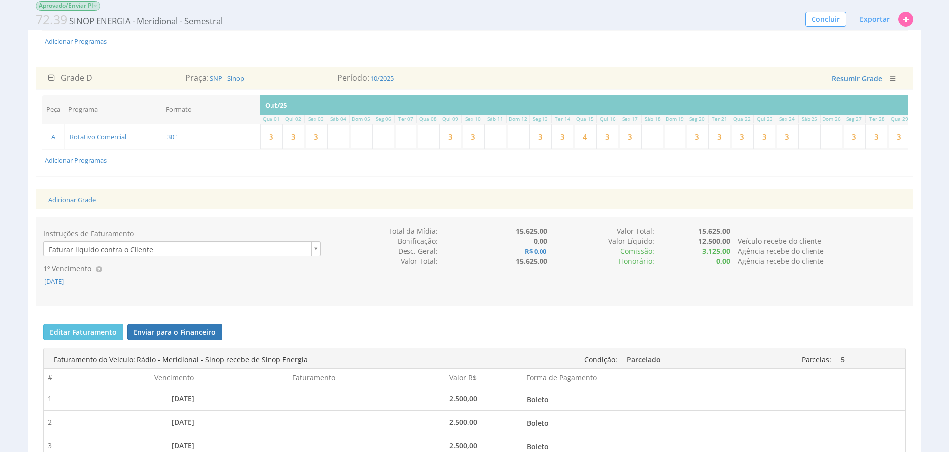
click at [445, 149] on input "3" at bounding box center [451, 137] width 22 height 24
drag, startPoint x: 445, startPoint y: 161, endPoint x: 456, endPoint y: 164, distance: 11.5
click at [445, 149] on input "3" at bounding box center [451, 137] width 22 height 24
type input "3"
click at [473, 149] on input "3" at bounding box center [473, 137] width 22 height 24
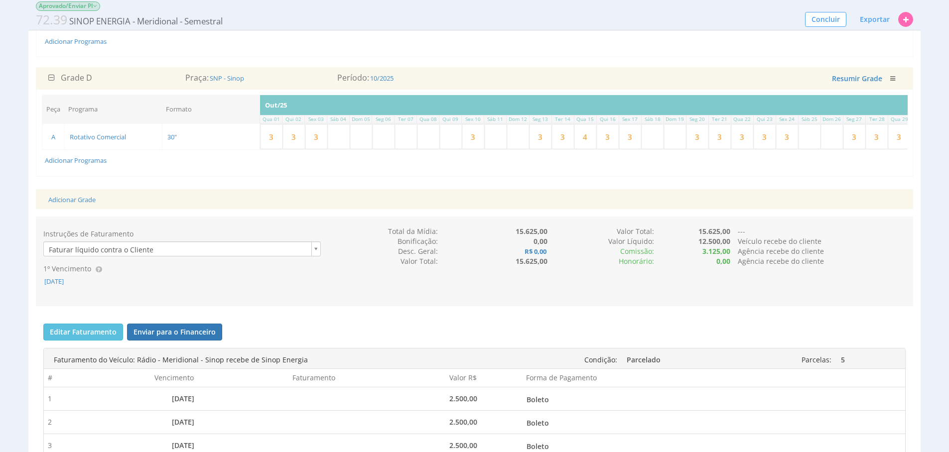
click at [473, 149] on input "3" at bounding box center [473, 137] width 22 height 24
type input "3"
click at [547, 149] on input "3" at bounding box center [540, 137] width 22 height 24
drag, startPoint x: 547, startPoint y: 163, endPoint x: 554, endPoint y: 163, distance: 7.5
click at [547, 149] on input "3" at bounding box center [540, 137] width 22 height 24
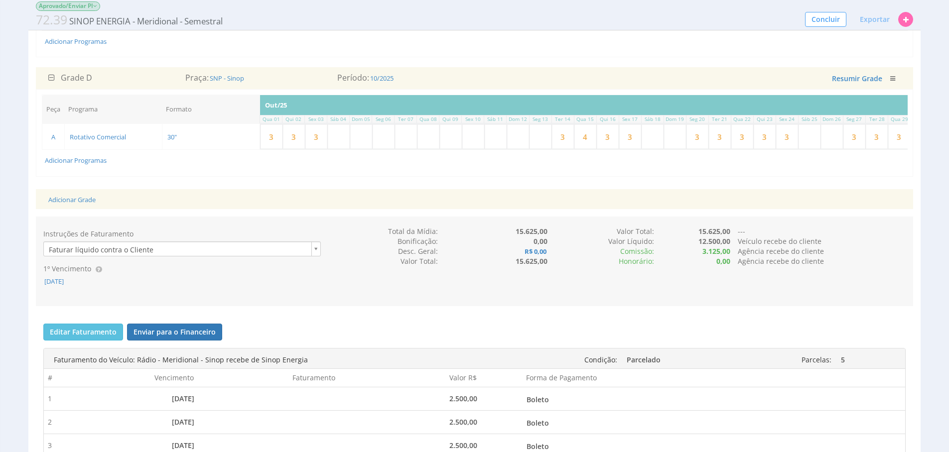
click at [567, 149] on input "3" at bounding box center [563, 137] width 22 height 24
drag, startPoint x: 567, startPoint y: 162, endPoint x: 582, endPoint y: 161, distance: 14.5
click at [567, 149] on input "3" at bounding box center [563, 137] width 22 height 24
click at [589, 149] on input "4" at bounding box center [585, 137] width 22 height 24
drag, startPoint x: 589, startPoint y: 159, endPoint x: 623, endPoint y: 165, distance: 34.4
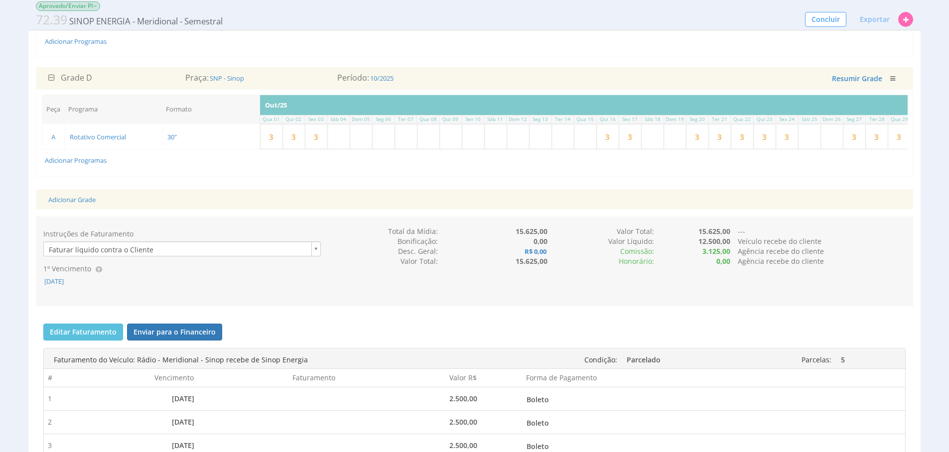
click at [589, 149] on input "text" at bounding box center [585, 137] width 22 height 24
type input "3"
click at [618, 149] on input "3" at bounding box center [608, 137] width 22 height 24
type input "3"
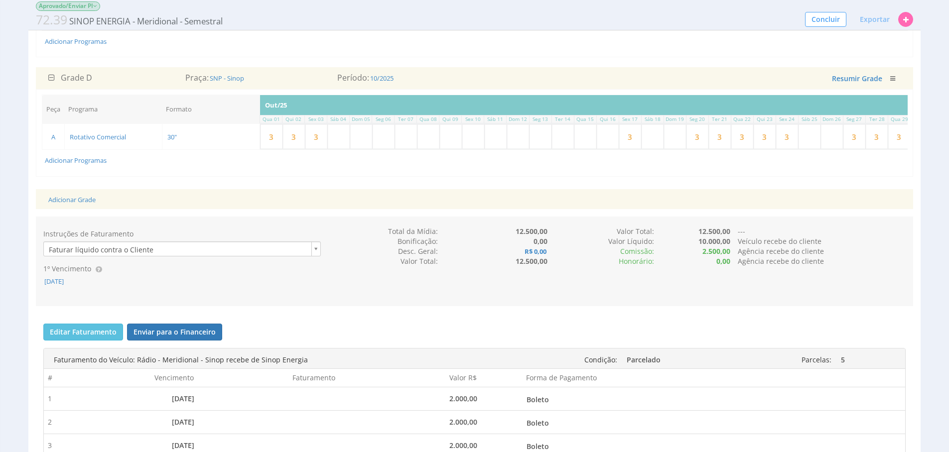
click at [628, 149] on input "3" at bounding box center [630, 137] width 22 height 24
drag, startPoint x: 628, startPoint y: 161, endPoint x: 694, endPoint y: 189, distance: 72.1
click at [628, 149] on input "3" at bounding box center [630, 137] width 22 height 24
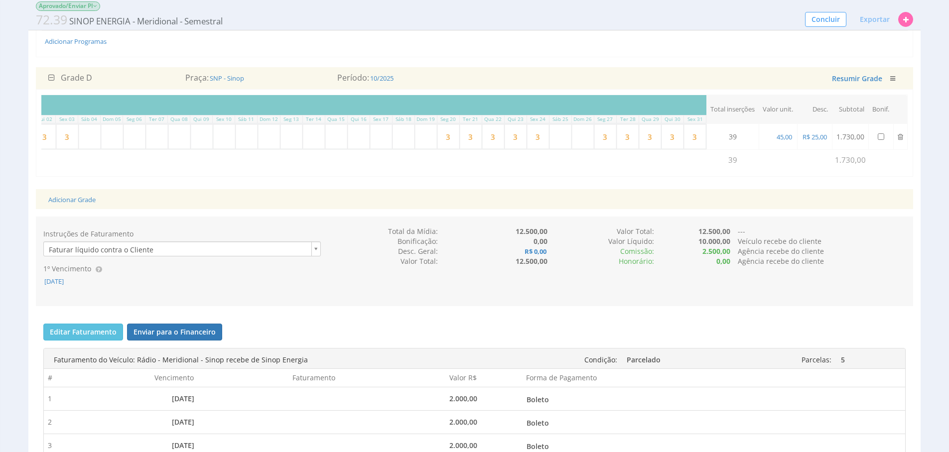
type input "3"
click at [440, 149] on input "3" at bounding box center [448, 137] width 22 height 24
click at [464, 149] on input "3" at bounding box center [471, 137] width 22 height 24
drag, startPoint x: 448, startPoint y: 154, endPoint x: 497, endPoint y: 166, distance: 50.4
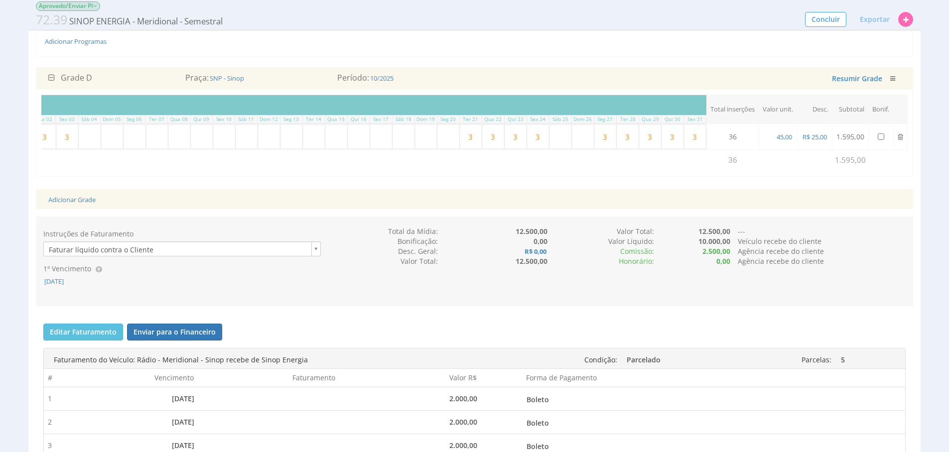
click at [464, 149] on input "3" at bounding box center [471, 137] width 22 height 24
click at [498, 149] on input "3" at bounding box center [493, 137] width 22 height 24
type input "3"
click at [505, 149] on input "3" at bounding box center [516, 137] width 22 height 24
drag, startPoint x: 505, startPoint y: 163, endPoint x: 535, endPoint y: 160, distance: 30.6
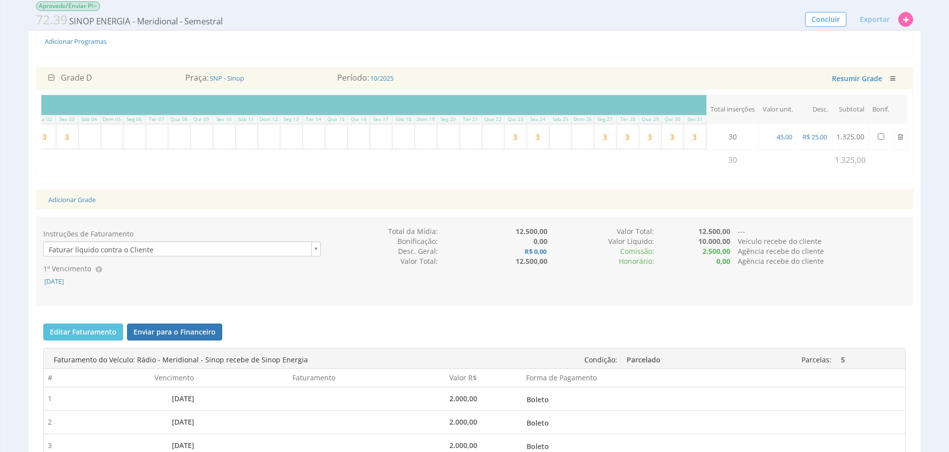
click at [505, 149] on input "3" at bounding box center [516, 137] width 22 height 24
type input "3"
click at [535, 149] on input "3" at bounding box center [538, 137] width 22 height 24
type input "3"
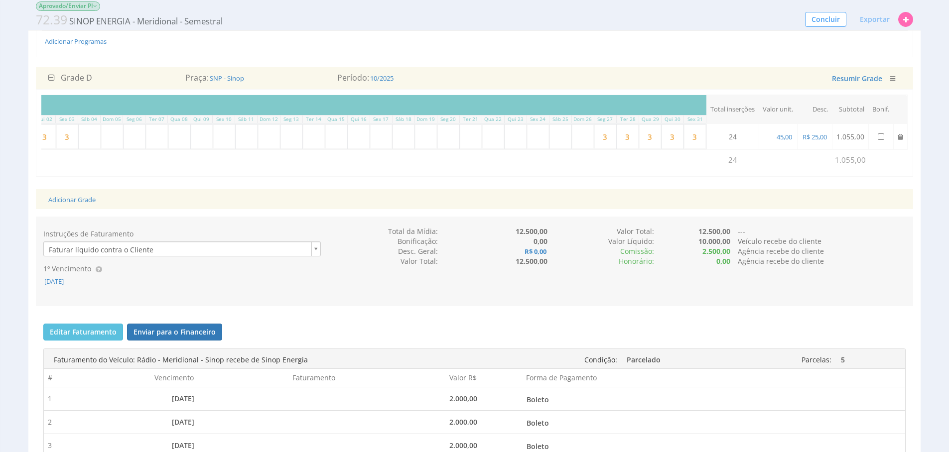
click at [601, 149] on input "3" at bounding box center [605, 137] width 22 height 24
type input "3"
click at [620, 149] on input "3" at bounding box center [631, 137] width 22 height 24
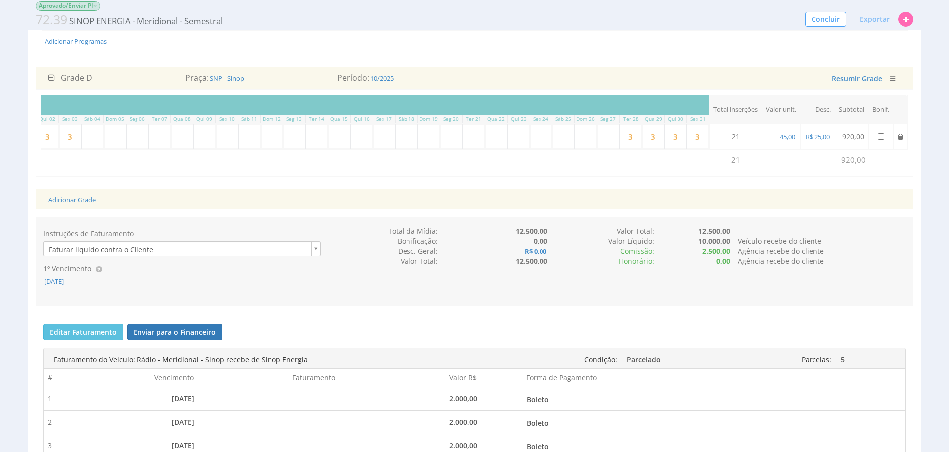
click at [629, 149] on input "3" at bounding box center [631, 137] width 22 height 24
drag, startPoint x: 629, startPoint y: 163, endPoint x: 638, endPoint y: 164, distance: 9.6
click at [629, 149] on input "3" at bounding box center [631, 137] width 22 height 24
click at [645, 149] on input "3" at bounding box center [653, 137] width 22 height 24
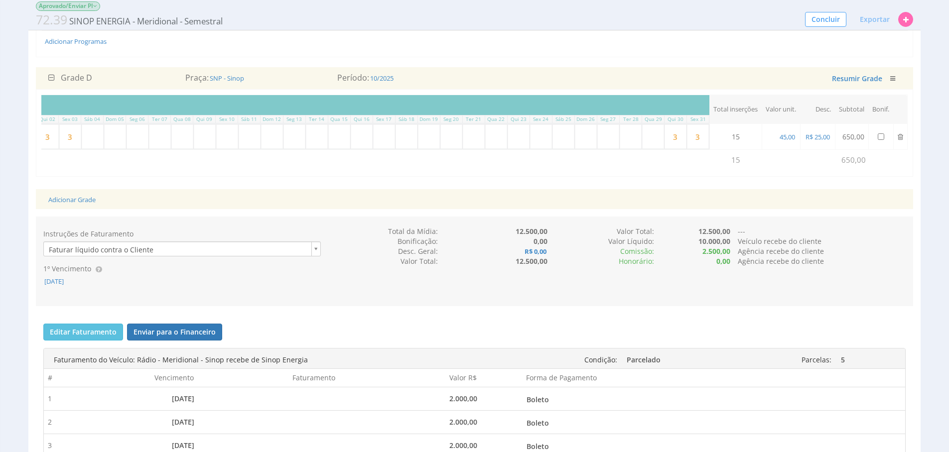
click at [672, 149] on input "3" at bounding box center [675, 137] width 22 height 24
click at [691, 149] on input "3" at bounding box center [698, 137] width 22 height 24
click at [691, 149] on input "text" at bounding box center [698, 137] width 22 height 24
click at [636, 210] on div "Adicionar Grade" at bounding box center [474, 199] width 867 height 20
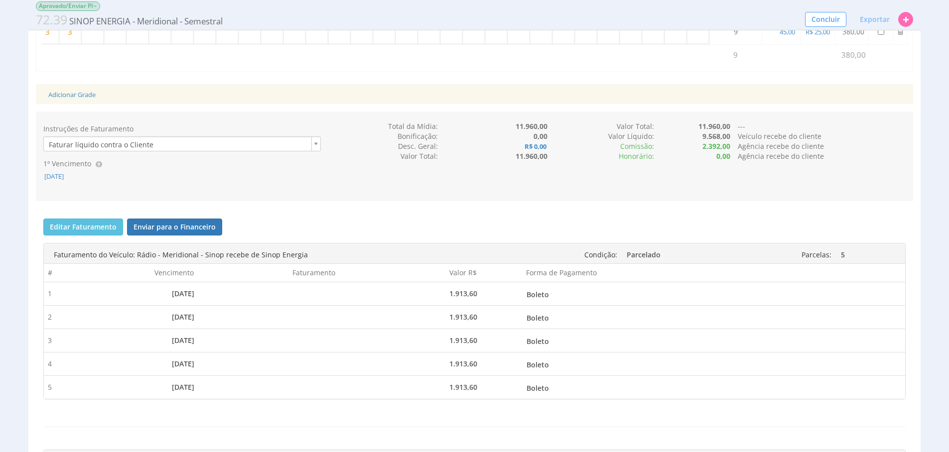
scroll to position [617, 0]
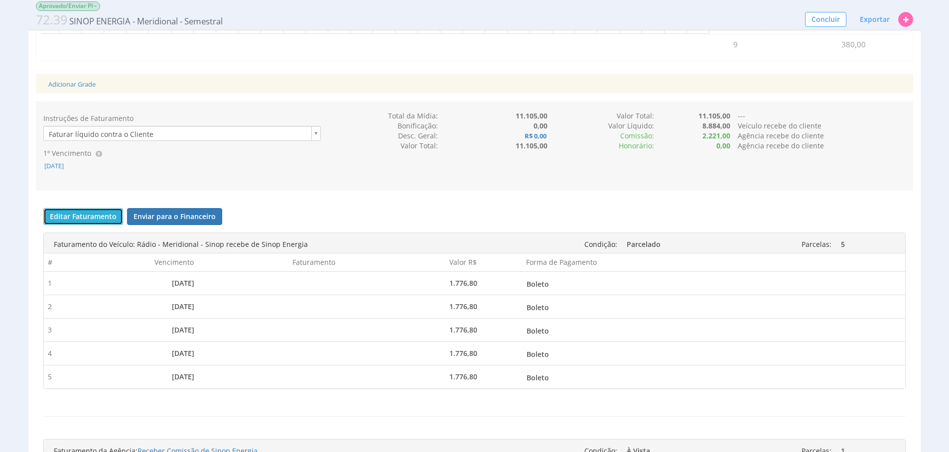
click at [76, 225] on button "Editar Faturamento" at bounding box center [83, 216] width 80 height 17
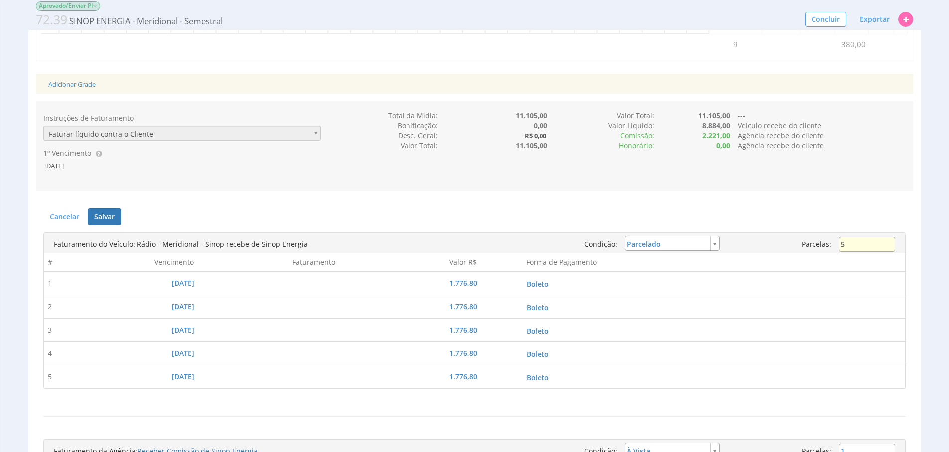
click at [864, 252] on input "5" at bounding box center [867, 244] width 56 height 15
type input "4"
type input "2.221,00"
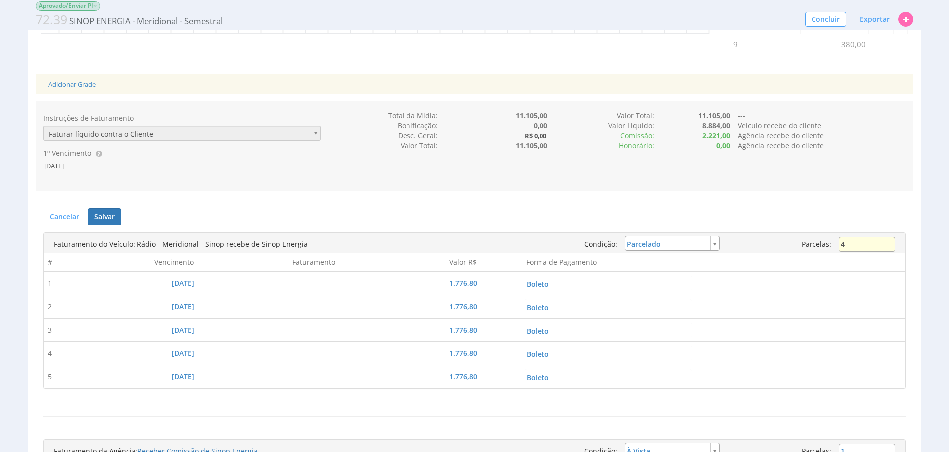
type input "2.221,00"
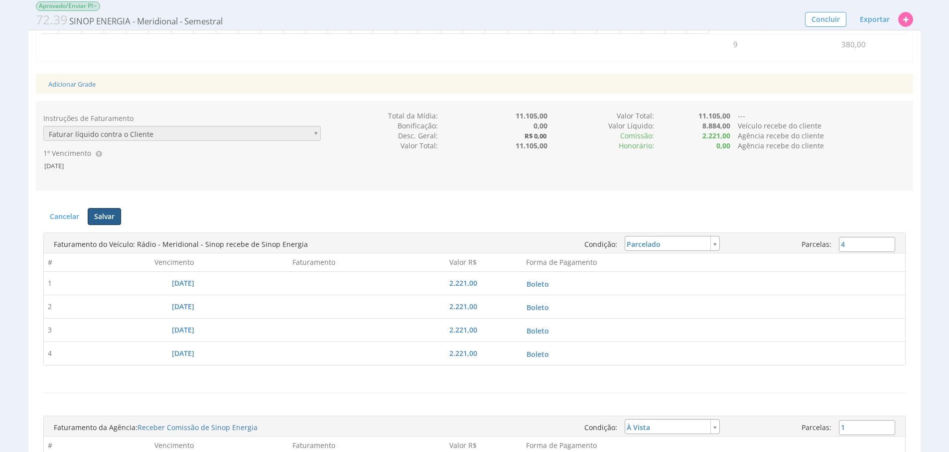
click at [112, 225] on button "Salvar" at bounding box center [104, 216] width 33 height 17
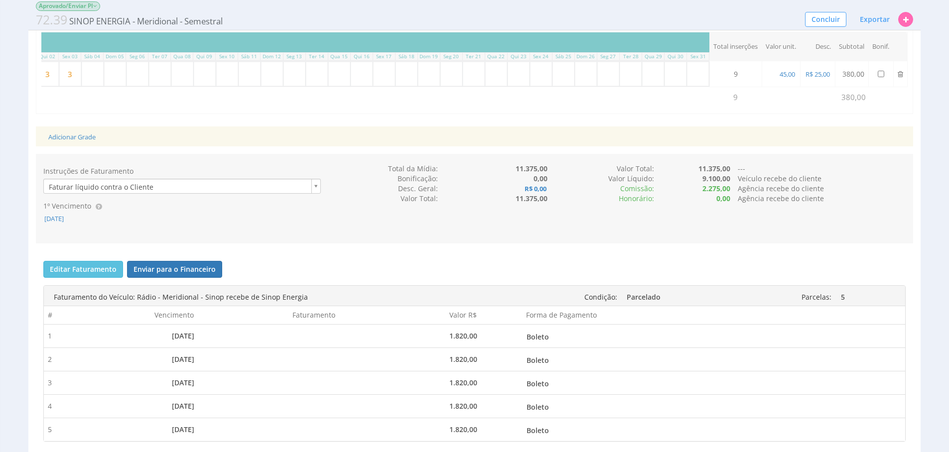
scroll to position [708, 0]
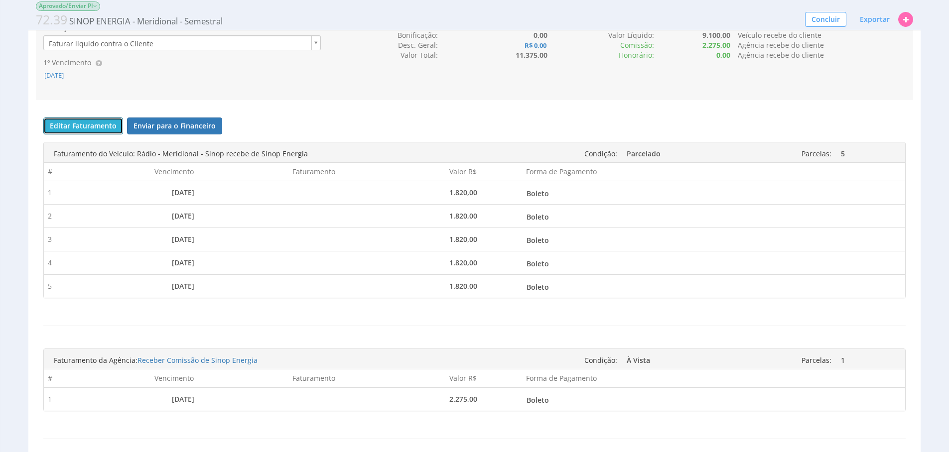
drag, startPoint x: 83, startPoint y: 155, endPoint x: 174, endPoint y: 154, distance: 90.7
click at [83, 134] on button "Editar Faturamento" at bounding box center [83, 126] width 80 height 17
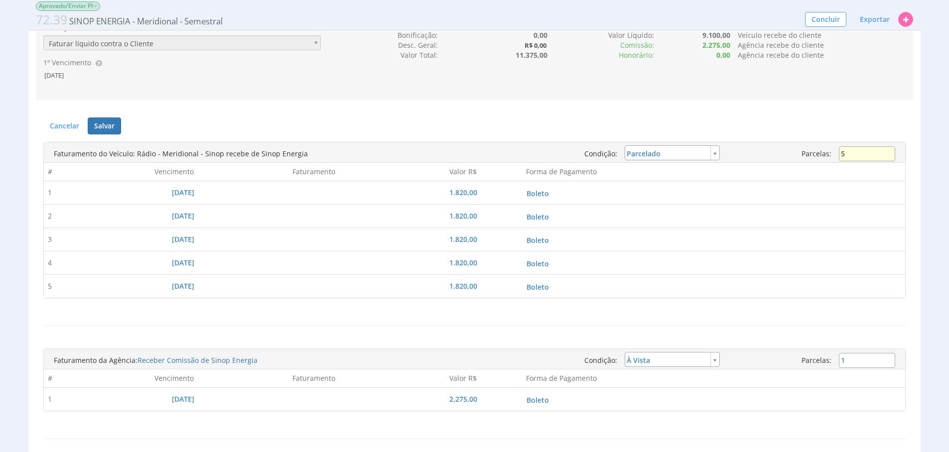
click at [876, 161] on input "5" at bounding box center [867, 153] width 56 height 15
type input "4"
type input "2.275,00"
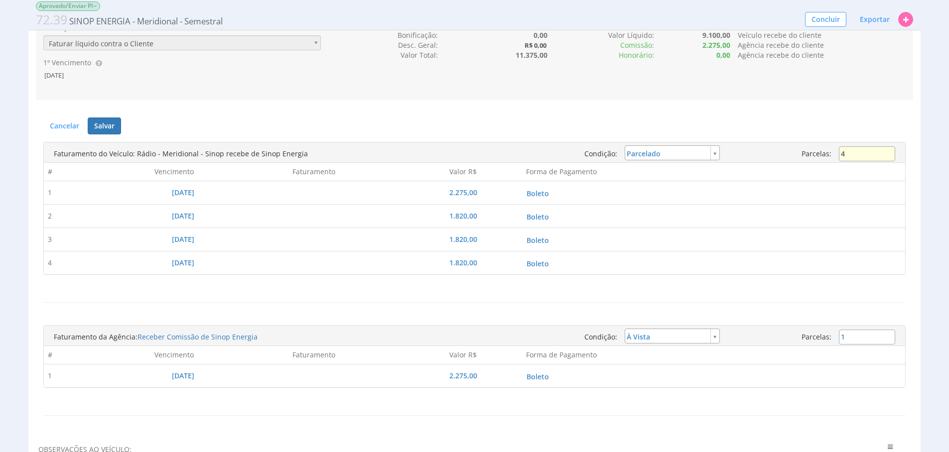
type input "2.275,00"
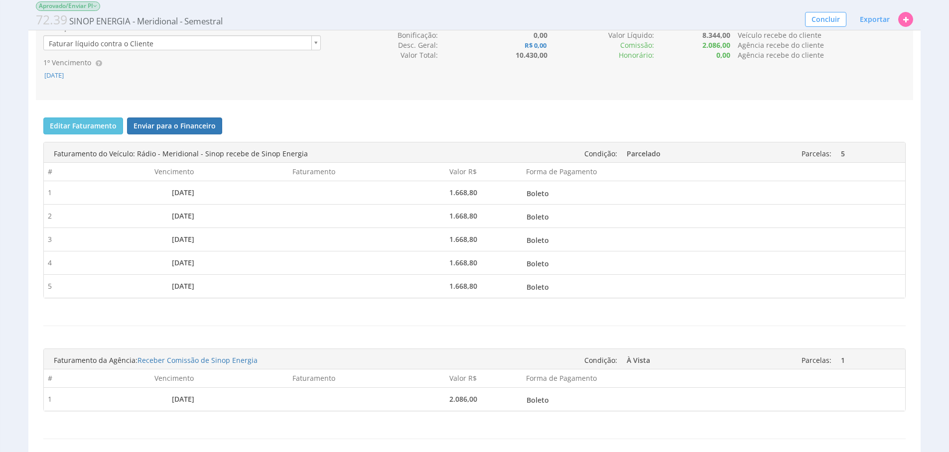
click at [94, 134] on button "Editar Faturamento" at bounding box center [83, 126] width 80 height 17
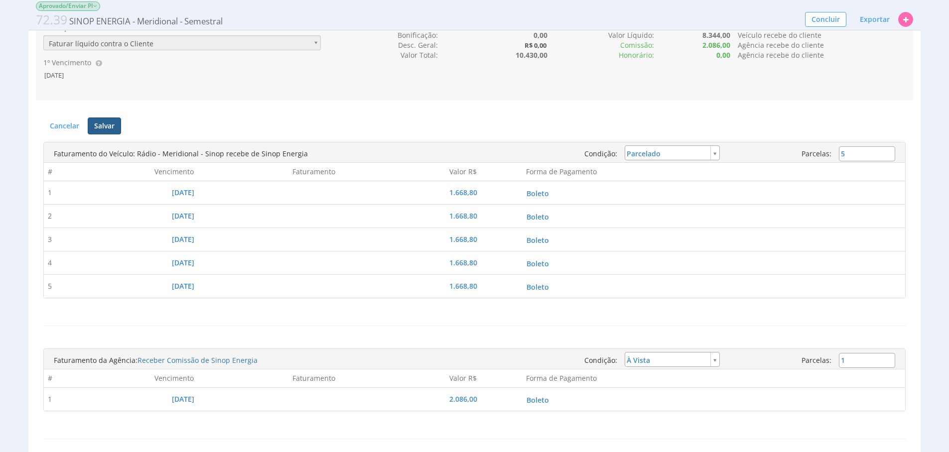
click at [110, 134] on button "Salvar" at bounding box center [104, 126] width 33 height 17
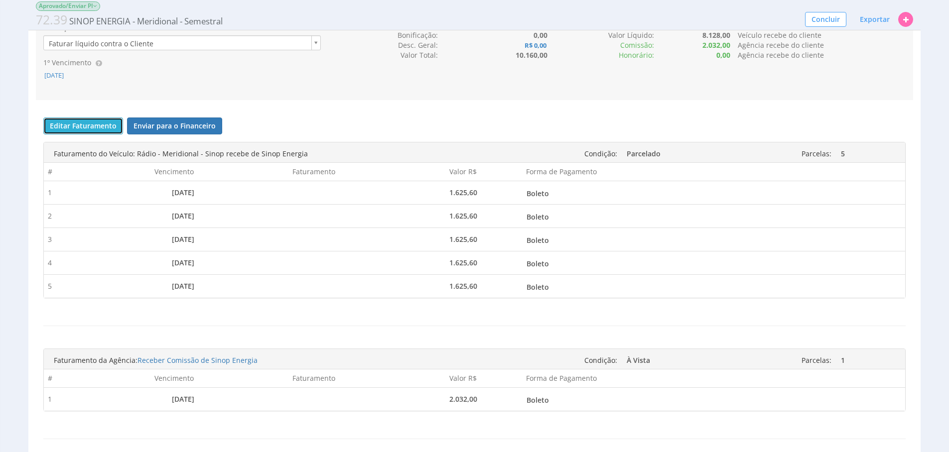
click at [91, 134] on button "Editar Faturamento" at bounding box center [83, 126] width 80 height 17
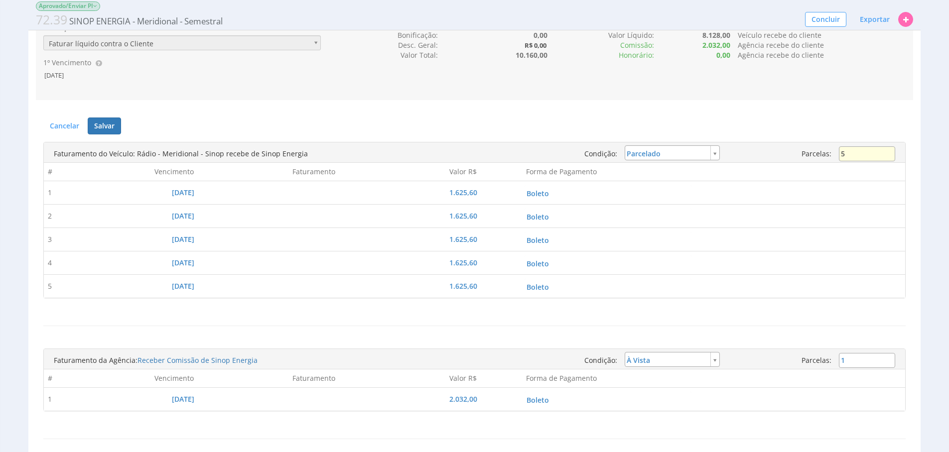
click at [849, 161] on input "5" at bounding box center [867, 153] width 56 height 15
type input "4"
type input "2.032,00"
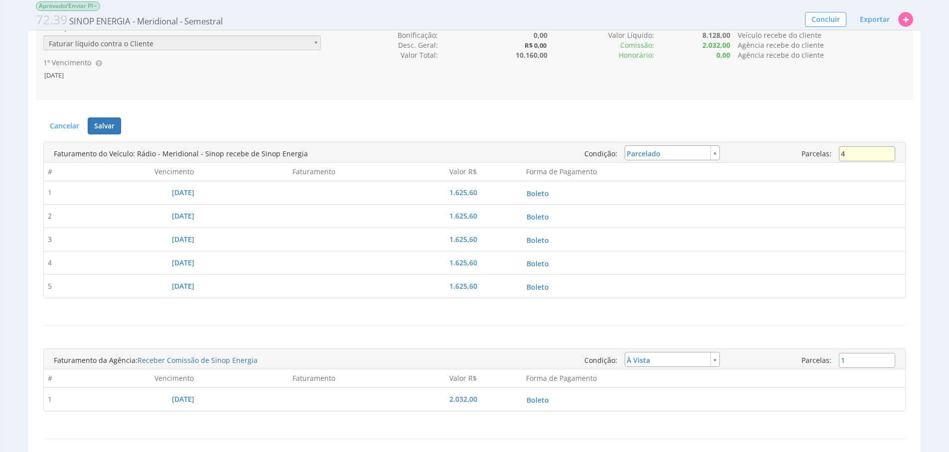
type input "2.032,00"
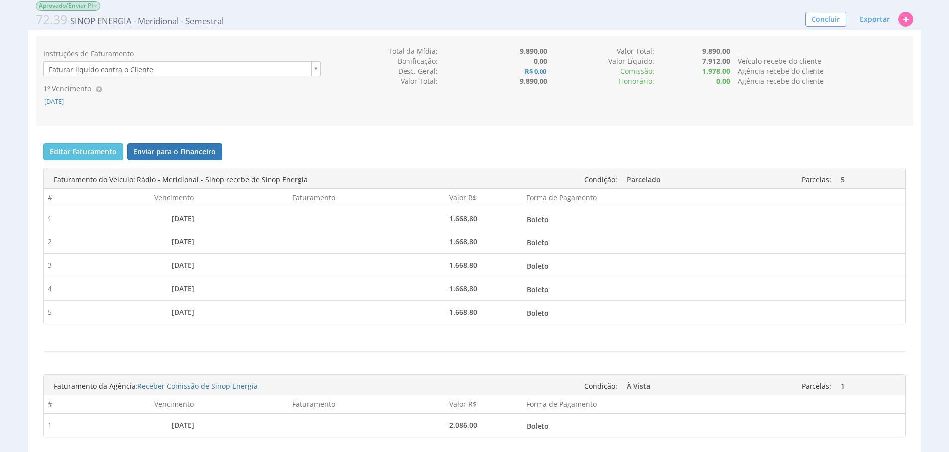
scroll to position [690, 0]
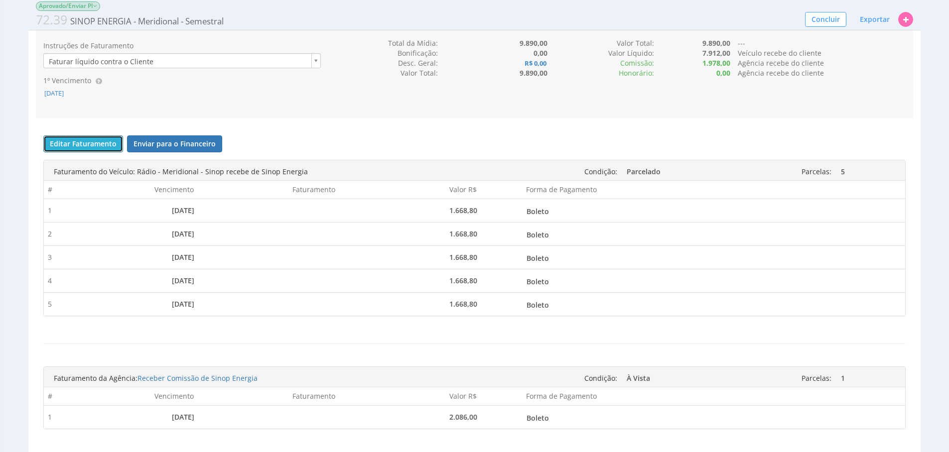
drag, startPoint x: 109, startPoint y: 173, endPoint x: 118, endPoint y: 168, distance: 10.7
click at [109, 152] on button "Editar Faturamento" at bounding box center [83, 143] width 80 height 17
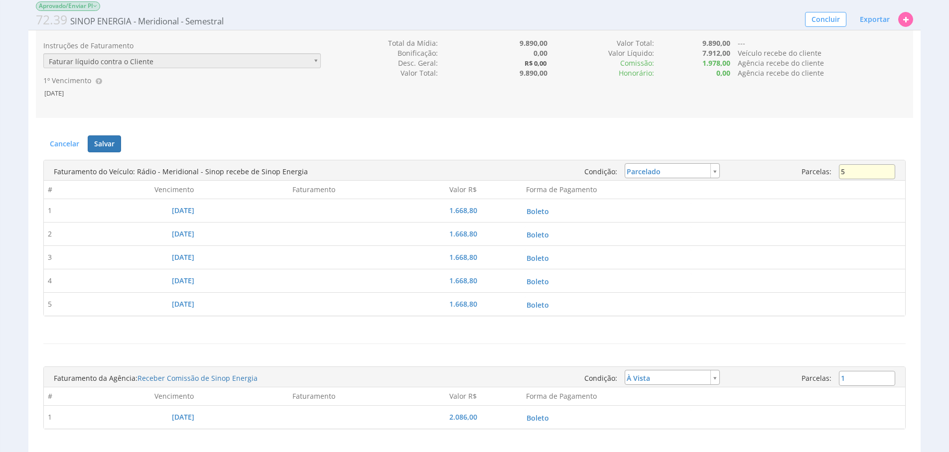
click at [865, 179] on input "5" at bounding box center [867, 171] width 56 height 15
type input "4"
type input "2.086,00"
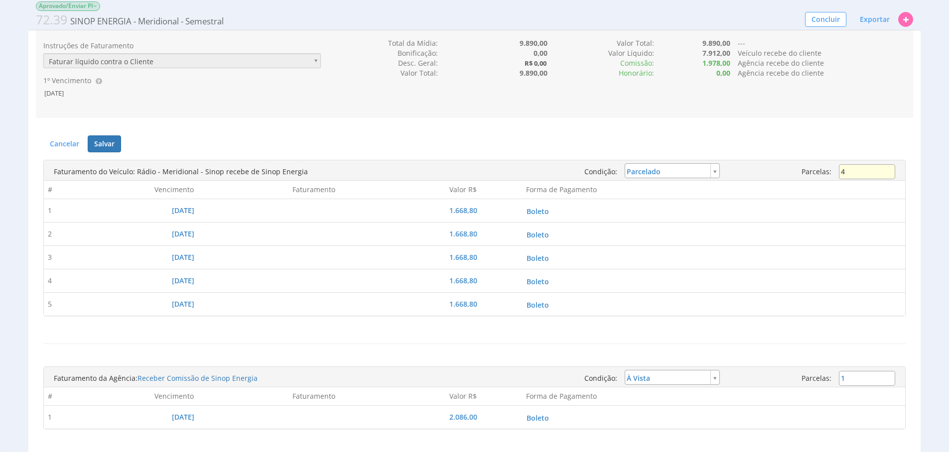
type input "2.086,00"
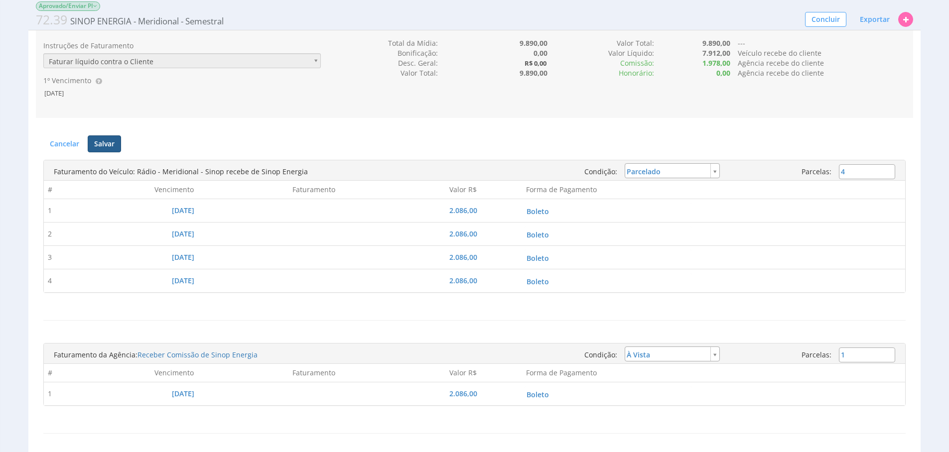
click at [112, 152] on button "Salvar" at bounding box center [104, 143] width 33 height 17
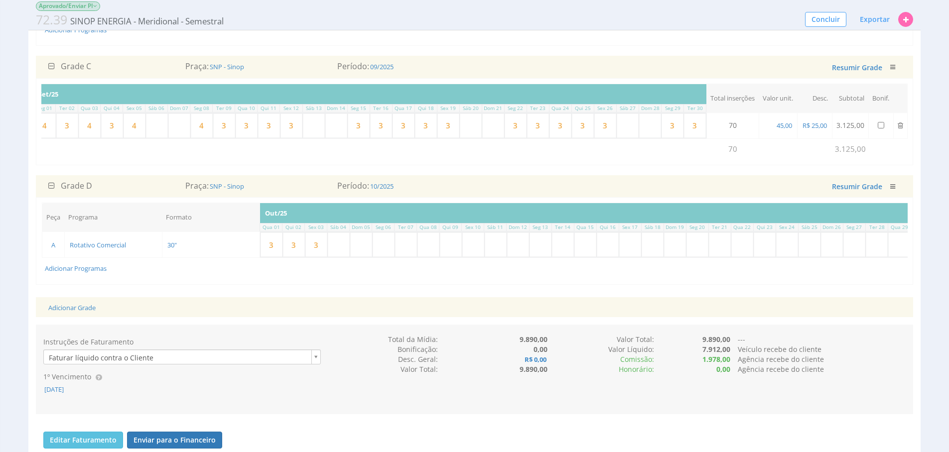
scroll to position [270, 0]
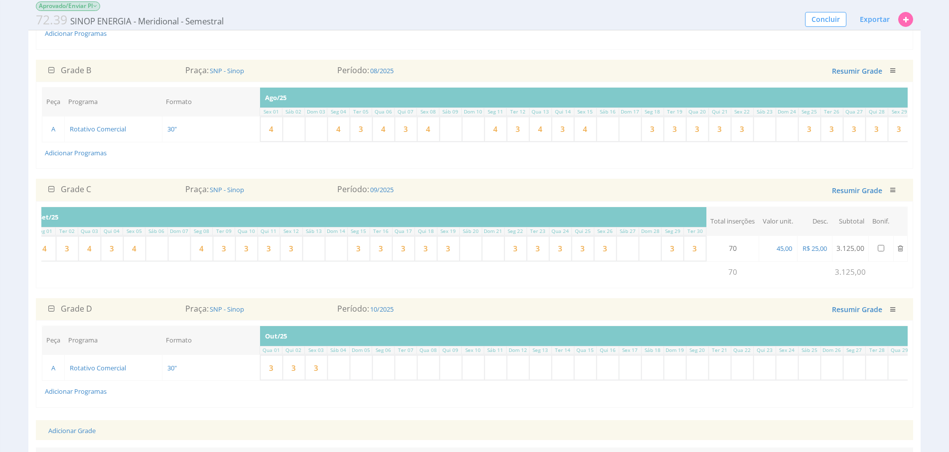
click at [728, 163] on div "Peça Programa Formato Inserções Ago/25 Sex 01 Sáb 02 Dom 03 Seg 04 Ter 05 Qua 0…" at bounding box center [474, 125] width 866 height 76
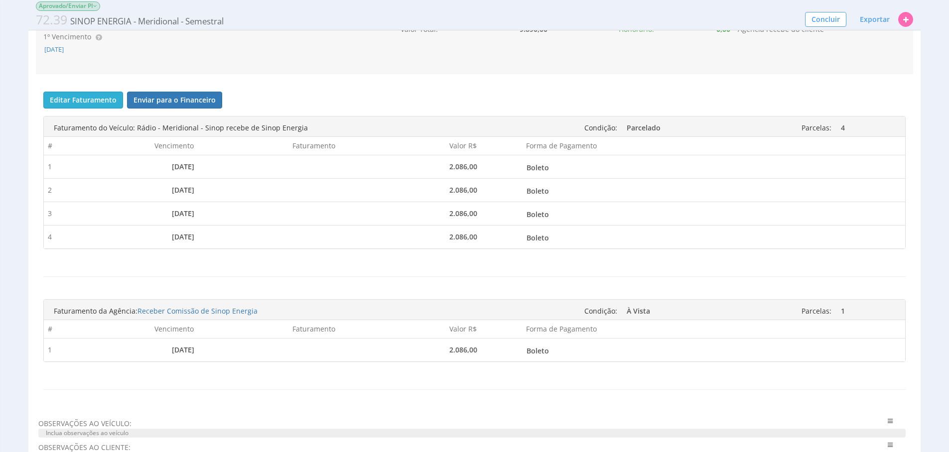
scroll to position [737, 0]
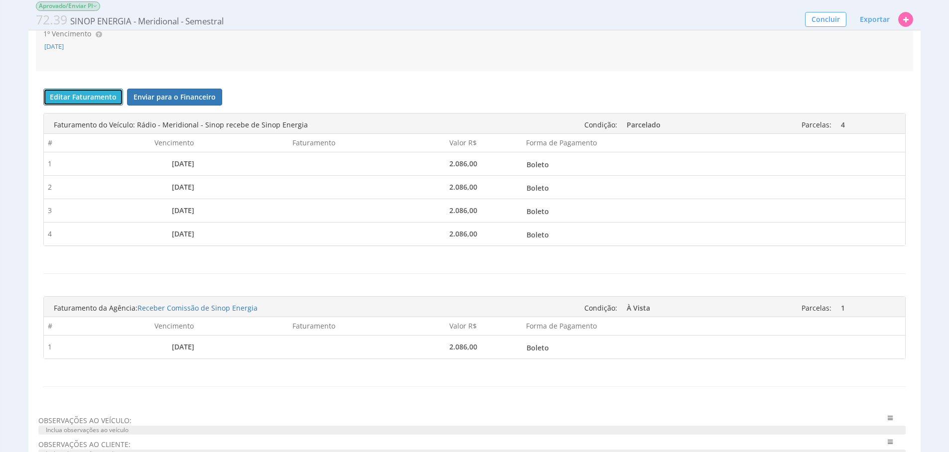
drag, startPoint x: 86, startPoint y: 125, endPoint x: 123, endPoint y: 125, distance: 36.4
click at [86, 106] on button "Editar Faturamento" at bounding box center [83, 97] width 80 height 17
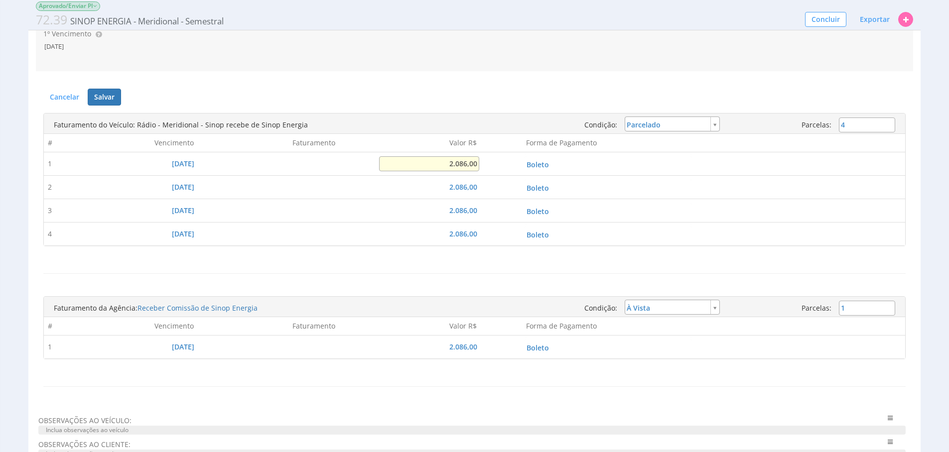
click at [462, 171] on input "2.086,00" at bounding box center [429, 163] width 100 height 15
type input "2.500,00"
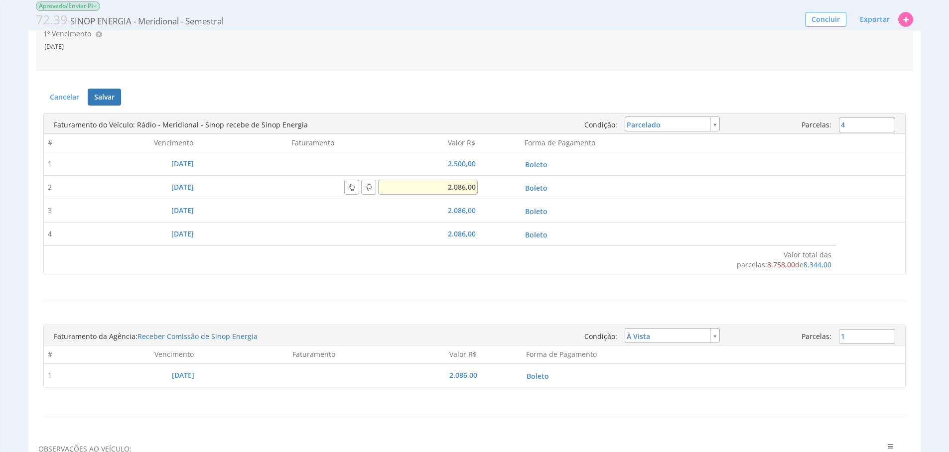
drag, startPoint x: 448, startPoint y: 215, endPoint x: 462, endPoint y: 215, distance: 14.5
click at [448, 195] on input "2.086,00" at bounding box center [428, 187] width 100 height 15
type input "2.500,00"
click at [468, 218] on input "2.086,00" at bounding box center [428, 210] width 100 height 15
type input "2.500,00"
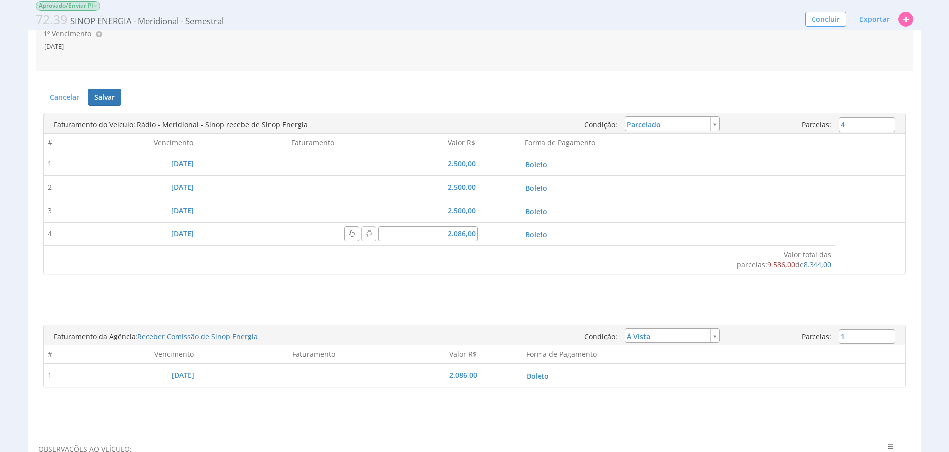
click at [469, 246] on td "2.086,00" at bounding box center [410, 233] width 141 height 23
click at [469, 242] on div "2.086,00" at bounding box center [428, 234] width 100 height 15
click at [464, 242] on input "2.086,00" at bounding box center [428, 234] width 100 height 15
type input "380,00"
click at [516, 302] on div "Faturamento do Veículo: Rádio - Meridional - Sinop recebe de Sinop Energia Cond…" at bounding box center [474, 204] width 862 height 197
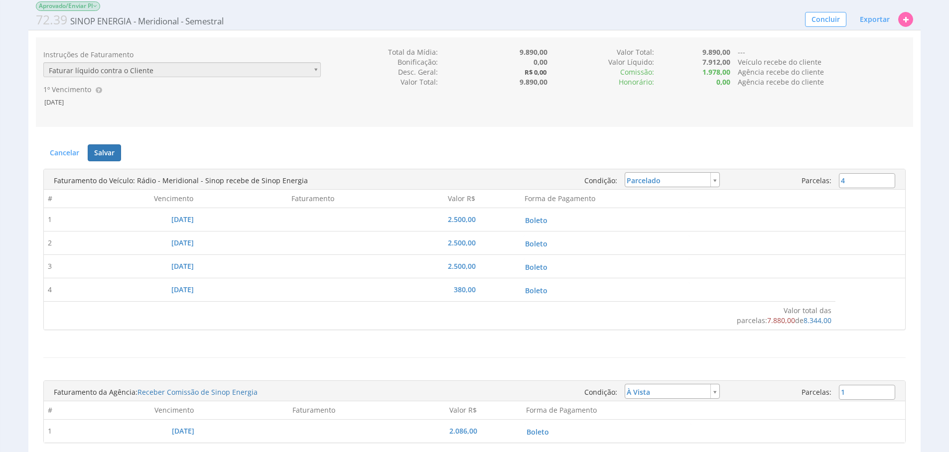
scroll to position [680, 0]
click at [114, 162] on button "Salvar" at bounding box center [104, 153] width 33 height 17
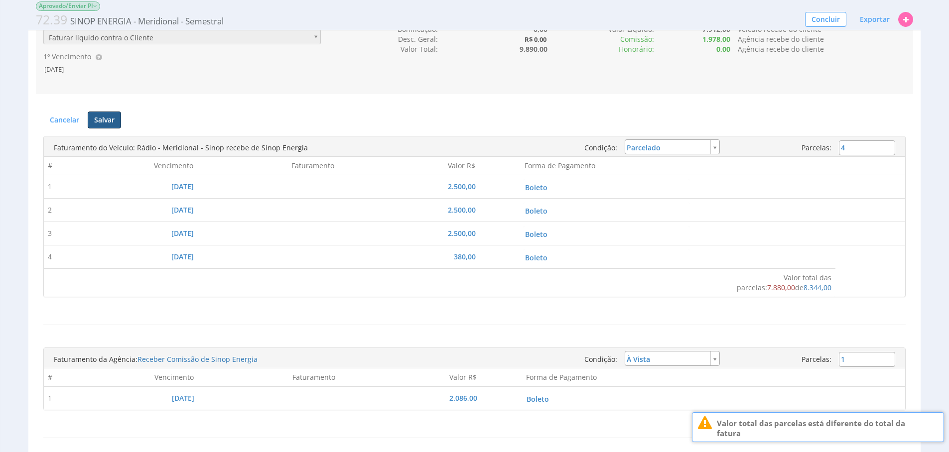
scroll to position [542, 0]
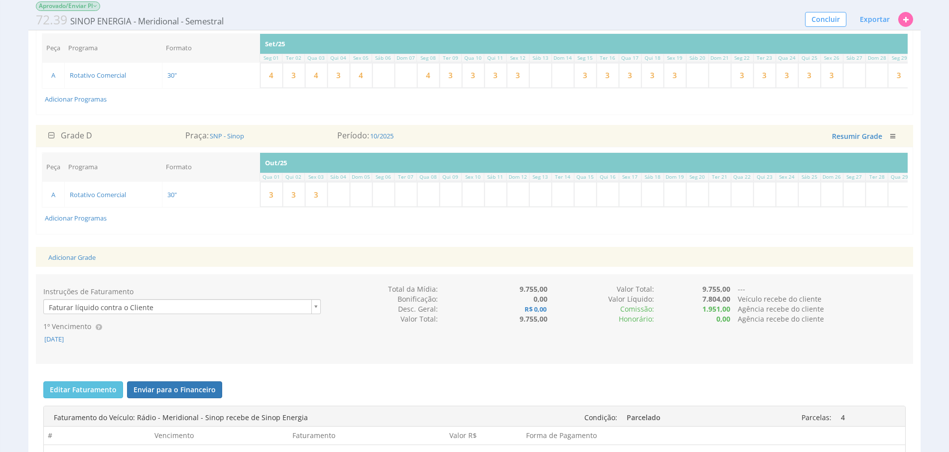
scroll to position [0, 250]
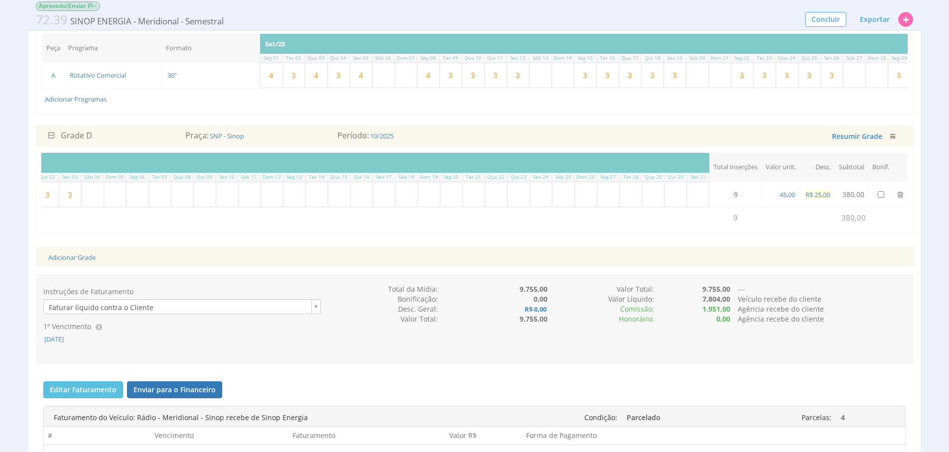
click at [824, 199] on span "R$ 25,00" at bounding box center [817, 194] width 26 height 9
select select "money"
type input "0,00"
click at [841, 187] on button "submit" at bounding box center [849, 194] width 17 height 15
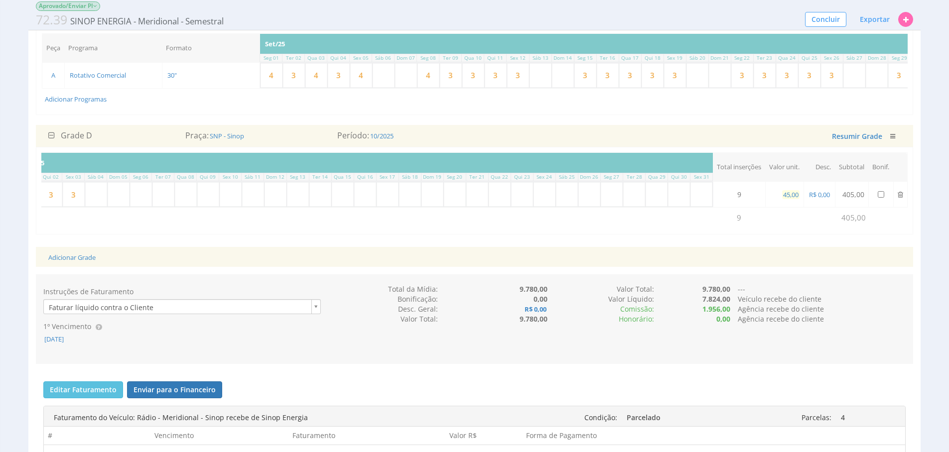
click at [787, 199] on span "45,00" at bounding box center [790, 194] width 17 height 9
type input "52,77"
click at [788, 199] on span "52,77" at bounding box center [790, 194] width 17 height 9
type input "52,78"
click at [815, 199] on span "R$ 0,00" at bounding box center [819, 194] width 23 height 9
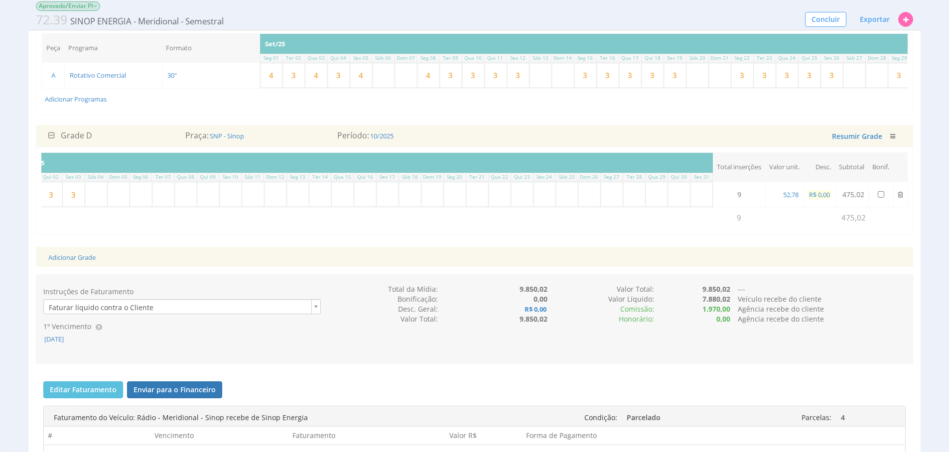
select select "money"
type input "0,02"
click at [841, 187] on button "submit" at bounding box center [849, 194] width 17 height 15
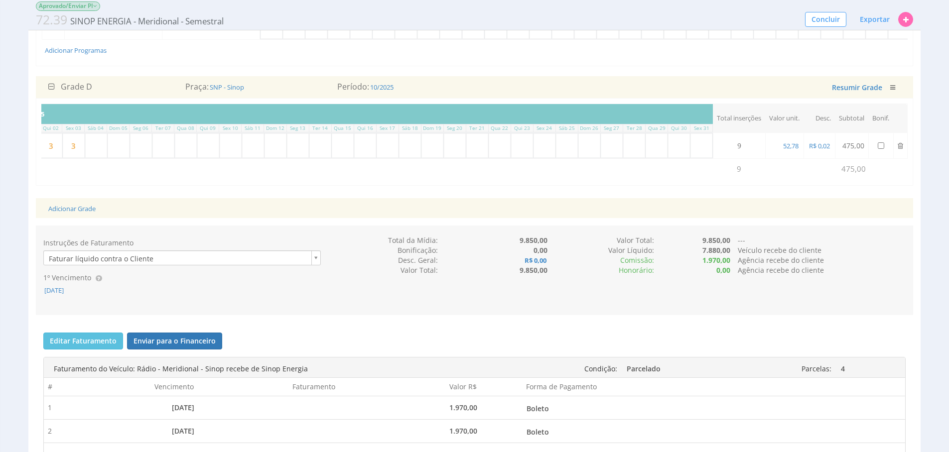
scroll to position [619, 0]
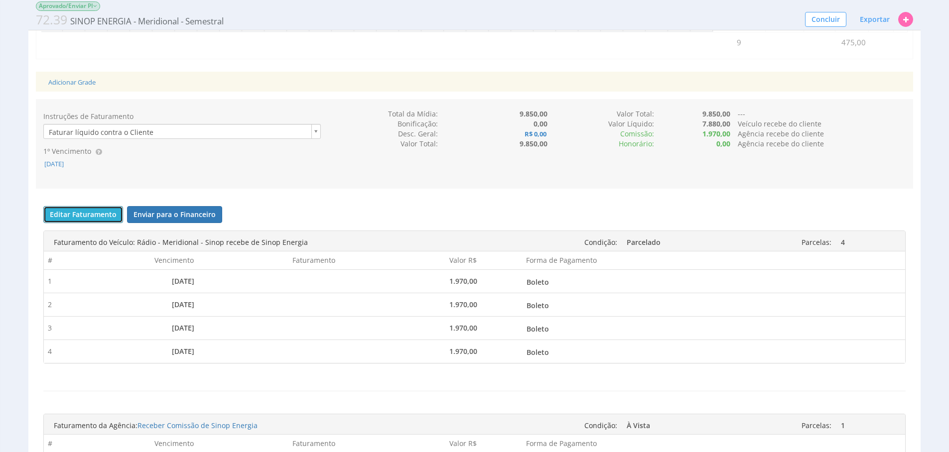
drag, startPoint x: 57, startPoint y: 242, endPoint x: 560, endPoint y: 274, distance: 504.1
click at [57, 223] on button "Editar Faturamento" at bounding box center [83, 214] width 80 height 17
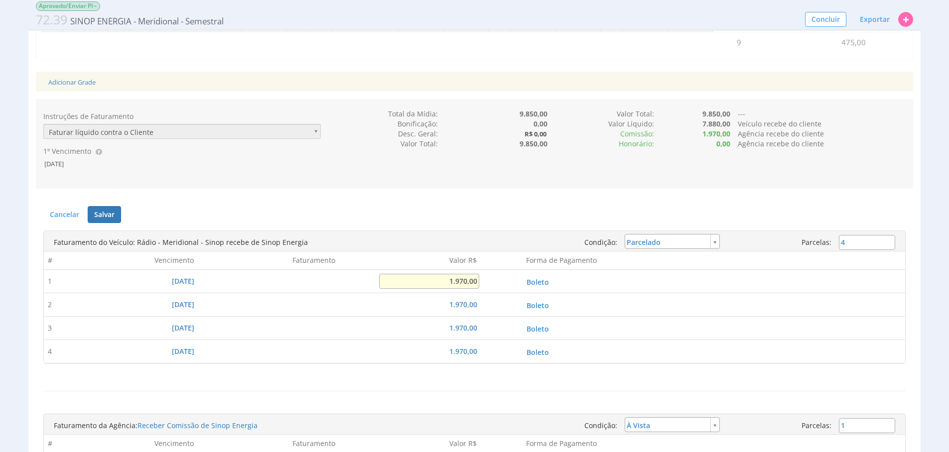
click at [467, 289] on input "1.970,00" at bounding box center [429, 281] width 100 height 15
type input "2.500,00"
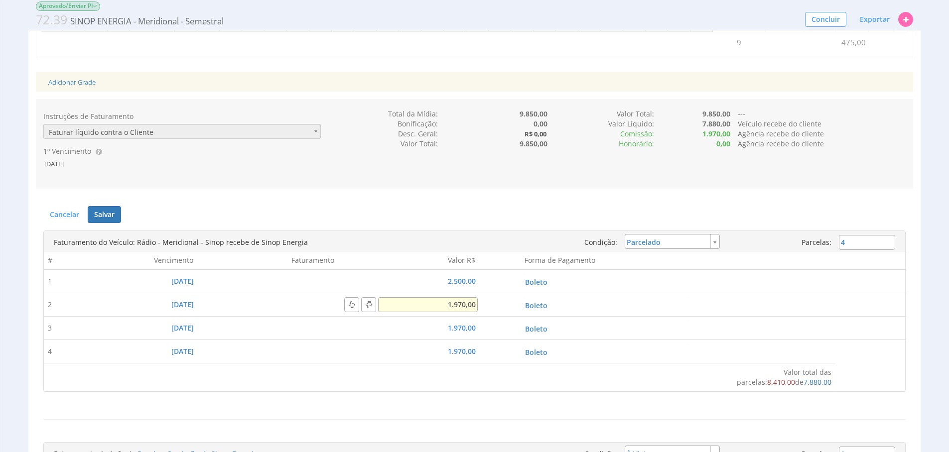
click at [464, 312] on input "1.970,00" at bounding box center [428, 304] width 100 height 15
type input "2.500,00"
click at [465, 336] on input "1.970,00" at bounding box center [428, 328] width 100 height 15
type input "2.500,00"
click at [462, 359] on input "1.970,00" at bounding box center [428, 351] width 100 height 15
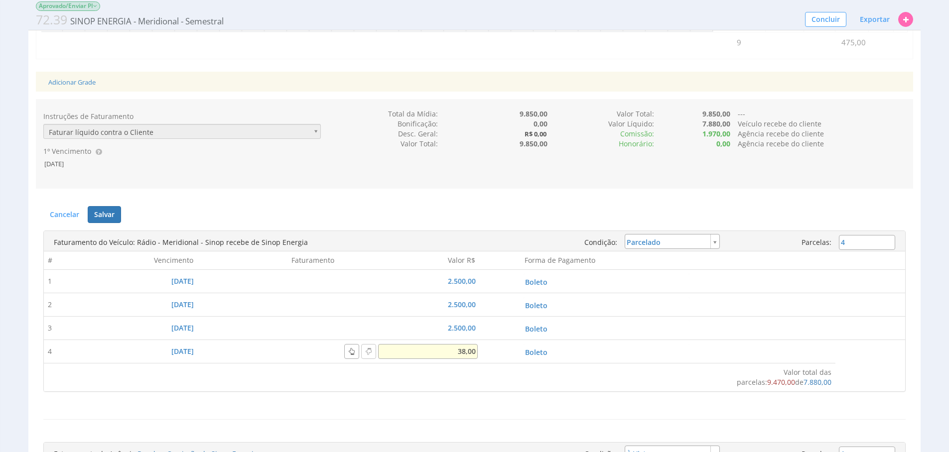
type input "380,00"
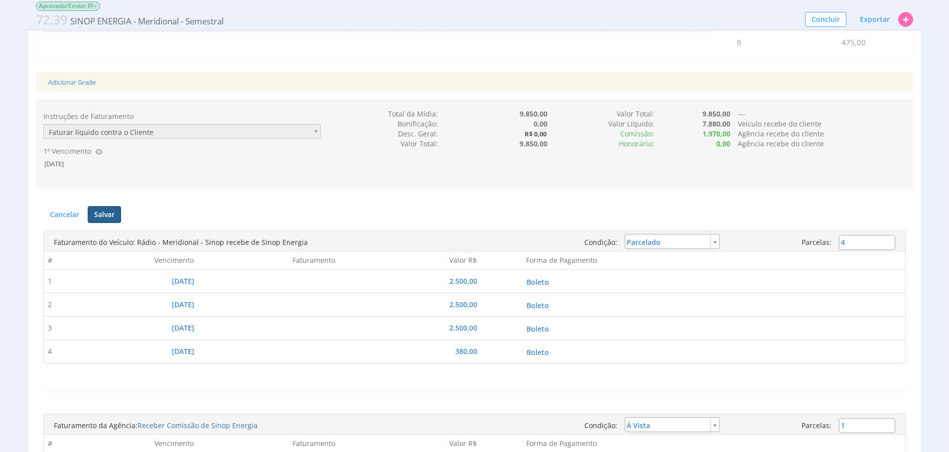
click at [99, 223] on button "Salvar" at bounding box center [104, 214] width 33 height 17
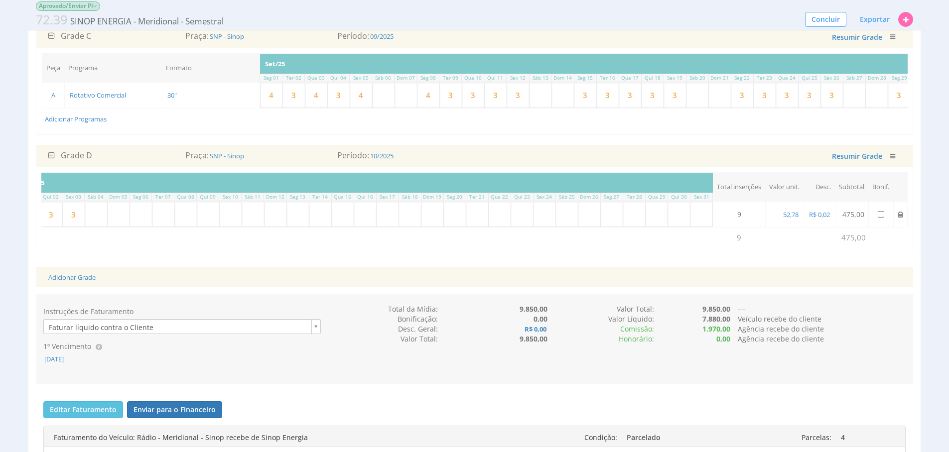
scroll to position [314, 0]
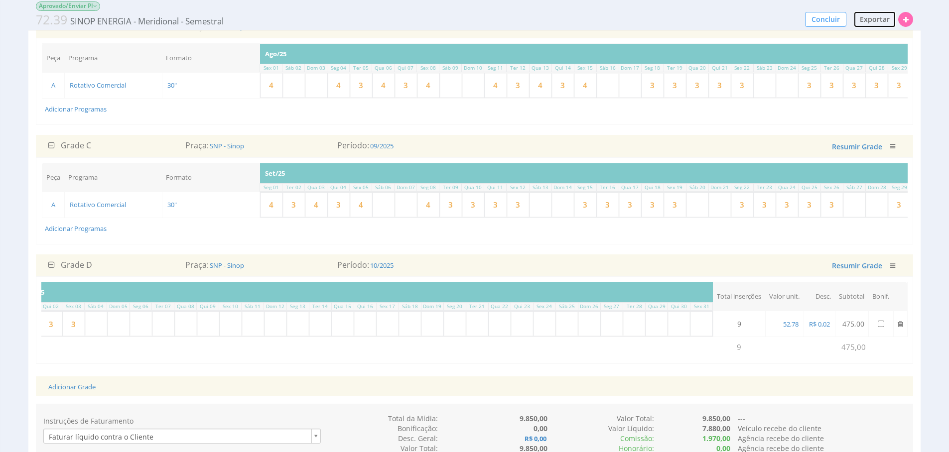
click at [877, 15] on span "Exportar" at bounding box center [875, 18] width 30 height 9
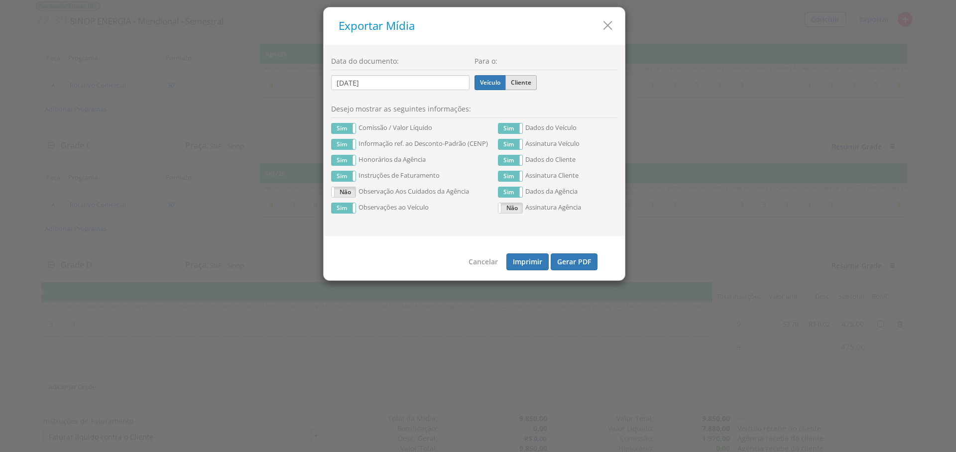
click at [525, 86] on label "Cliente" at bounding box center [521, 82] width 31 height 15
click at [0, 0] on input "Cliente" at bounding box center [0, 0] width 0 height 0
click at [481, 77] on label "Veículo" at bounding box center [490, 82] width 31 height 15
click at [0, 0] on input "Veículo" at bounding box center [0, 0] width 0 height 0
click at [558, 261] on button "Gerar PDF" at bounding box center [574, 262] width 47 height 17
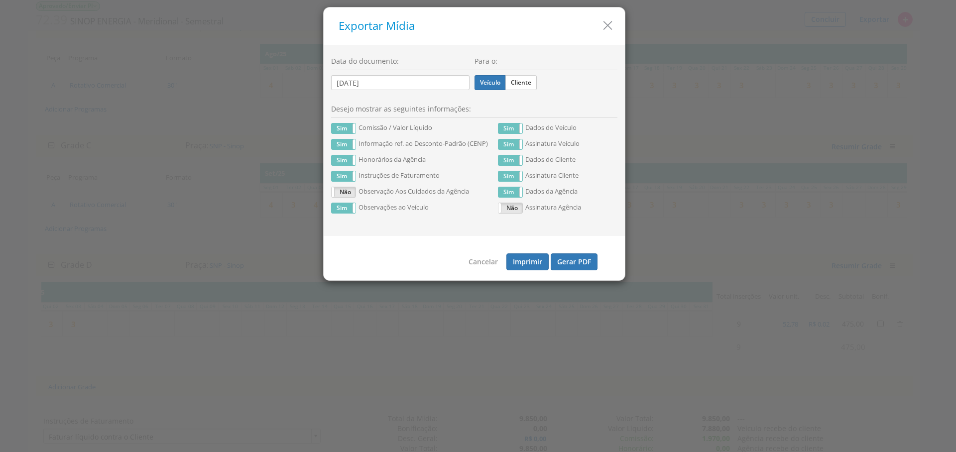
click at [609, 340] on div at bounding box center [478, 226] width 956 height 452
click at [612, 28] on icon "button" at bounding box center [608, 25] width 14 height 14
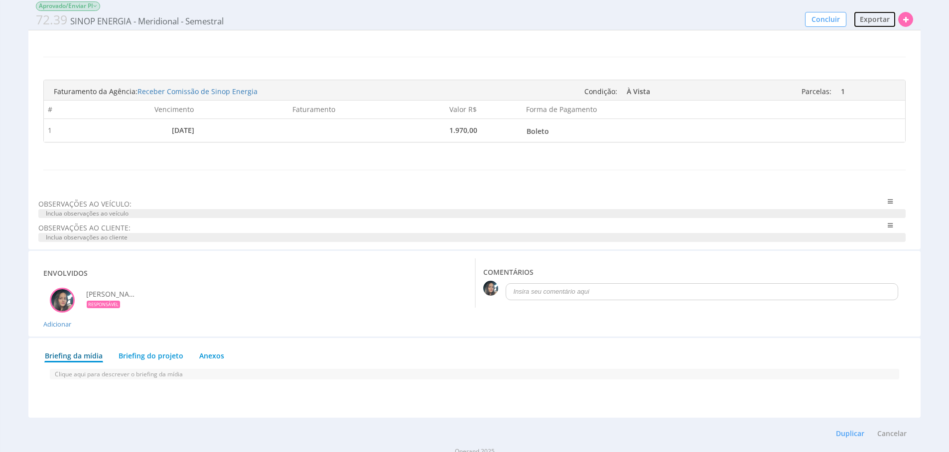
scroll to position [959, 0]
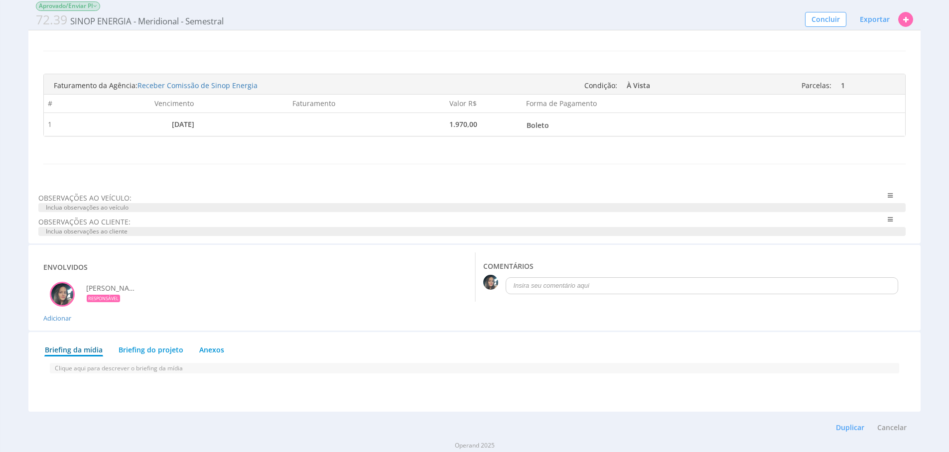
click at [175, 212] on span "Inclua observações ao veículo" at bounding box center [471, 207] width 867 height 9
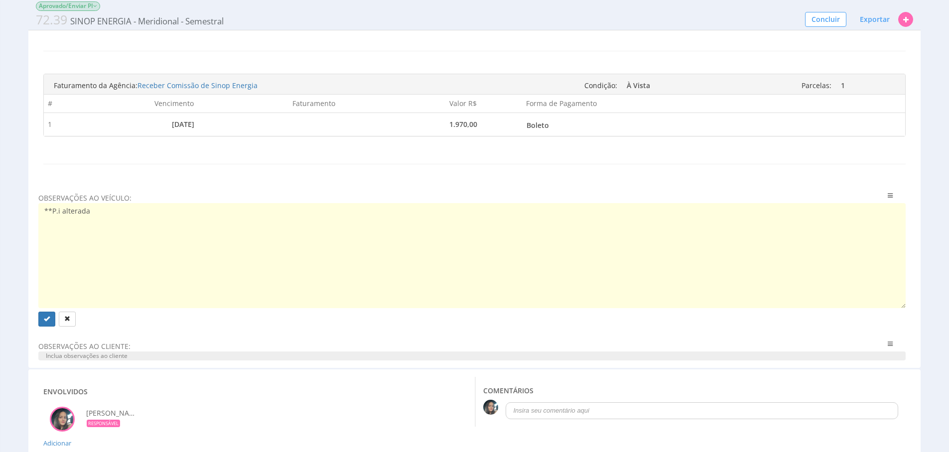
type textarea "**P.i alterada"
click at [284, 236] on textarea "**P.i alterada" at bounding box center [471, 256] width 867 height 106
click at [319, 164] on div "Faturamento da Agência: Receber Comissão de Sinop Energia Condição: À [GEOGRAPH…" at bounding box center [474, 115] width 862 height 98
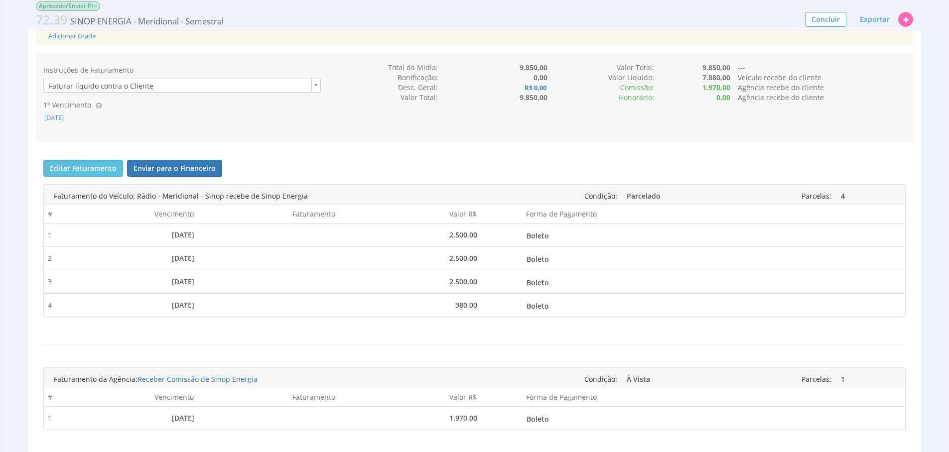
scroll to position [575, 0]
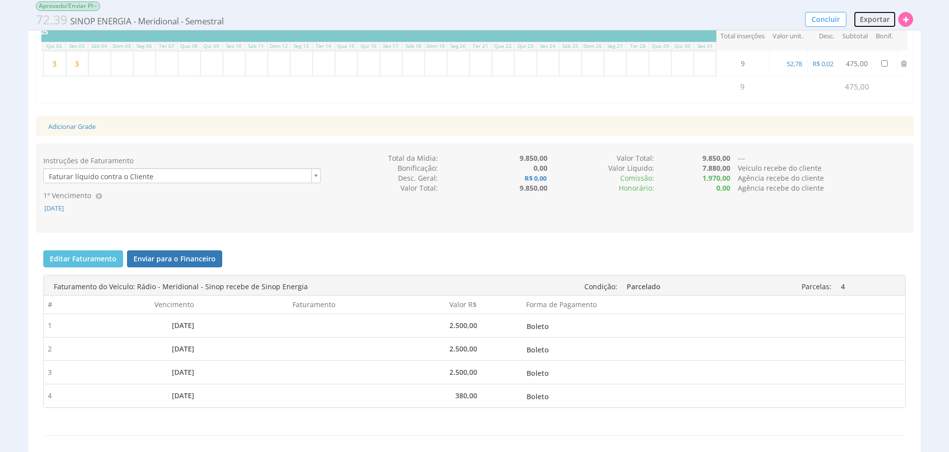
click at [869, 14] on span "Exportar" at bounding box center [875, 18] width 30 height 9
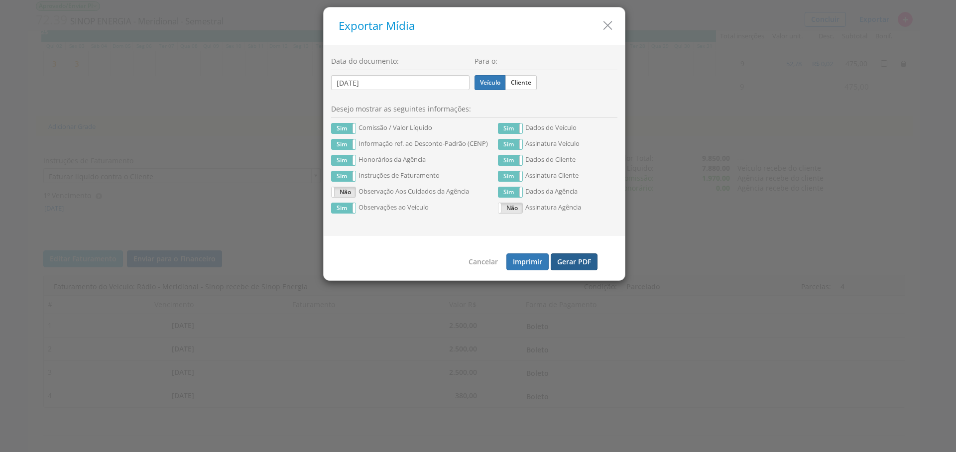
click at [569, 256] on button "Gerar PDF" at bounding box center [574, 262] width 47 height 17
click at [612, 23] on icon "button" at bounding box center [608, 25] width 14 height 14
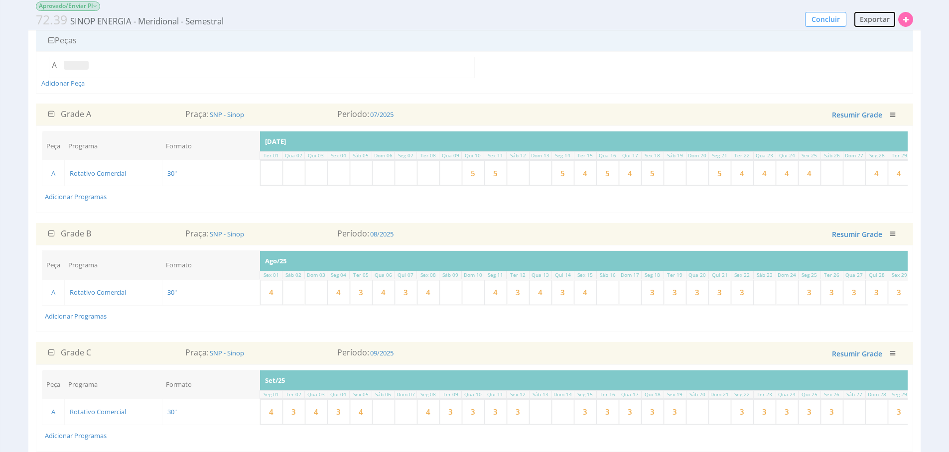
scroll to position [47, 0]
